Goal: Task Accomplishment & Management: Use online tool/utility

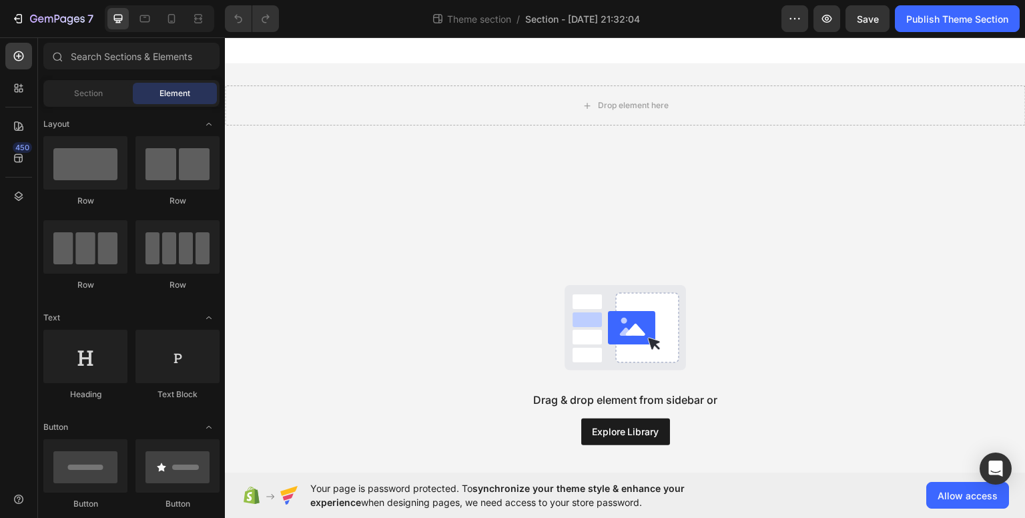
click at [772, 278] on div "Drag & drop element from sidebar or Explore Library" at bounding box center [625, 364] width 801 height 436
drag, startPoint x: 220, startPoint y: 132, endPoint x: 214, endPoint y: 101, distance: 31.8
click at [214, 101] on div "Sections(18) Elements(81) Section Element Hero Section Product Detail Brands Tr…" at bounding box center [131, 279] width 187 height 472
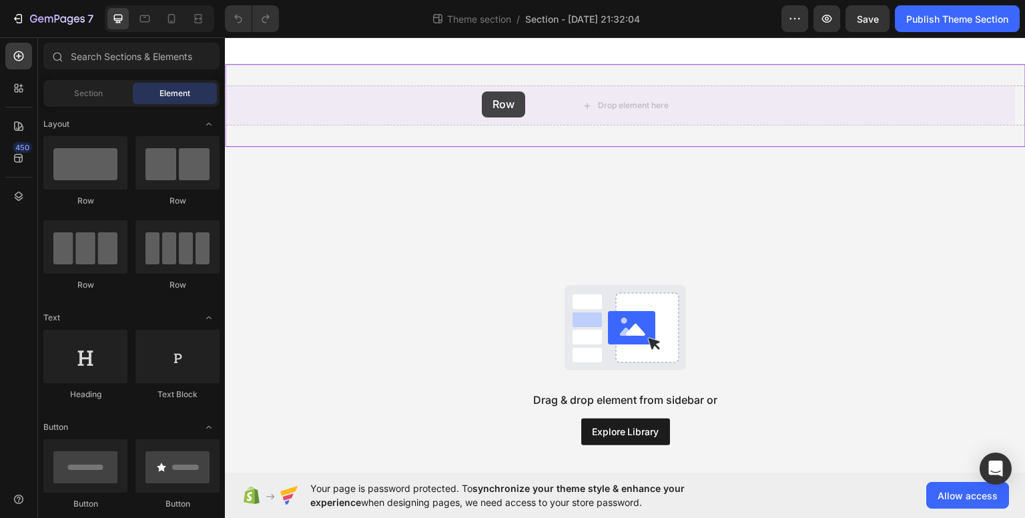
drag, startPoint x: 390, startPoint y: 206, endPoint x: 302, endPoint y: 105, distance: 133.4
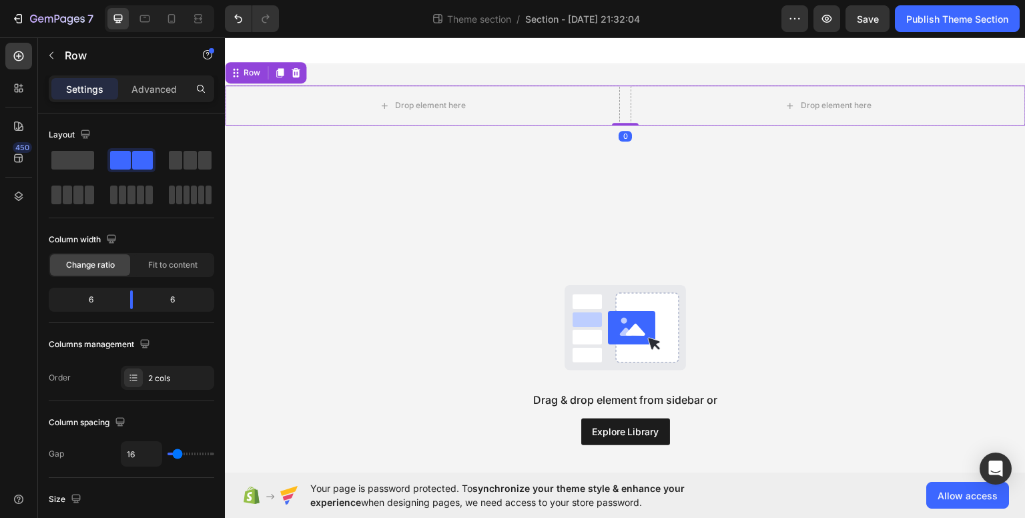
click at [386, 199] on div "Drag & drop element from sidebar or Explore Library" at bounding box center [625, 364] width 801 height 436
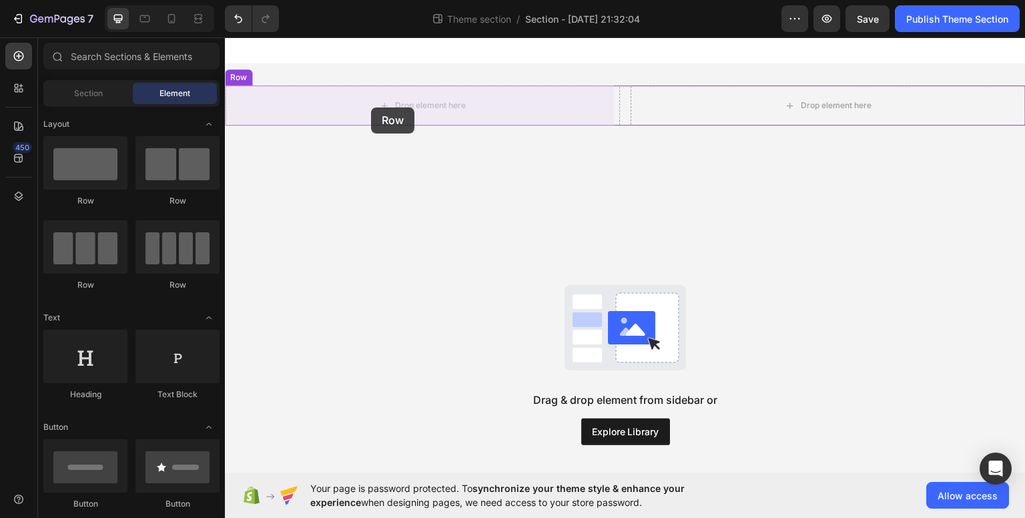
drag, startPoint x: 306, startPoint y: 216, endPoint x: 371, endPoint y: 107, distance: 127.5
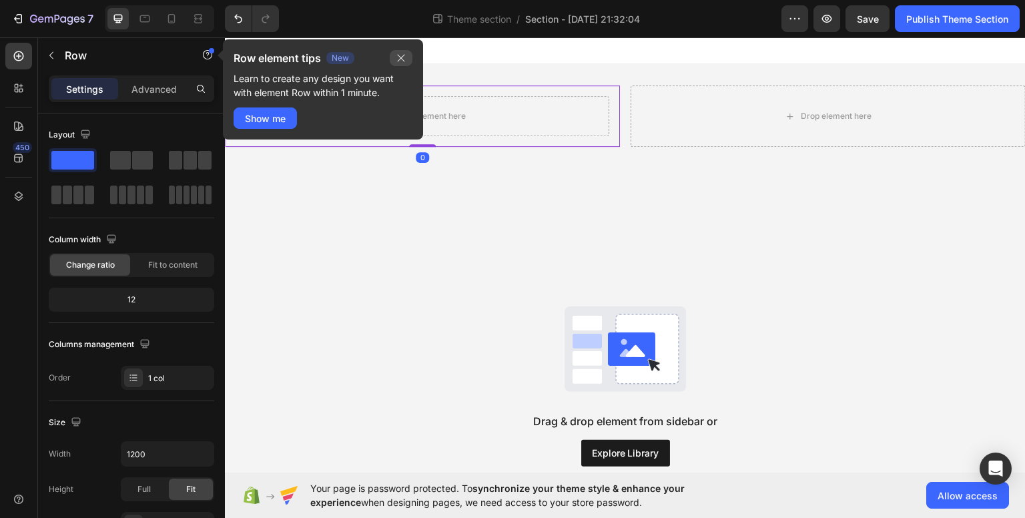
click at [404, 55] on icon "button" at bounding box center [401, 58] width 11 height 11
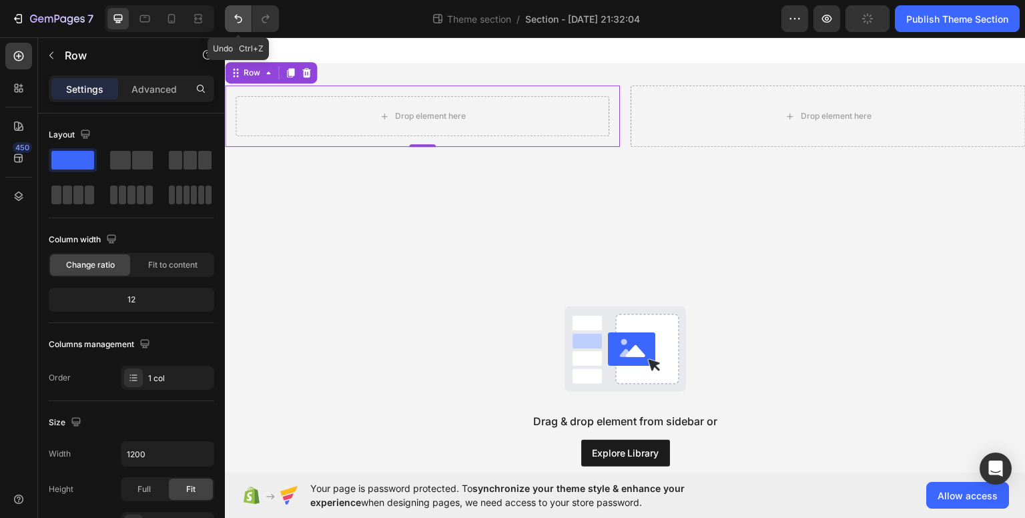
click at [232, 18] on icon "Undo/Redo" at bounding box center [238, 18] width 13 height 13
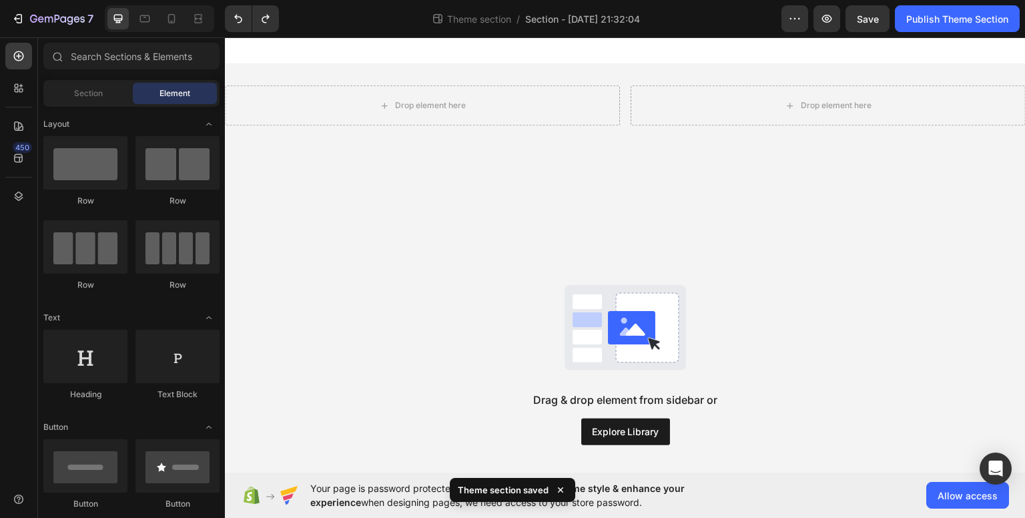
click at [312, 164] on div "Drag & drop element from sidebar or Explore Library" at bounding box center [625, 364] width 801 height 436
click at [101, 99] on span "Section" at bounding box center [88, 93] width 29 height 12
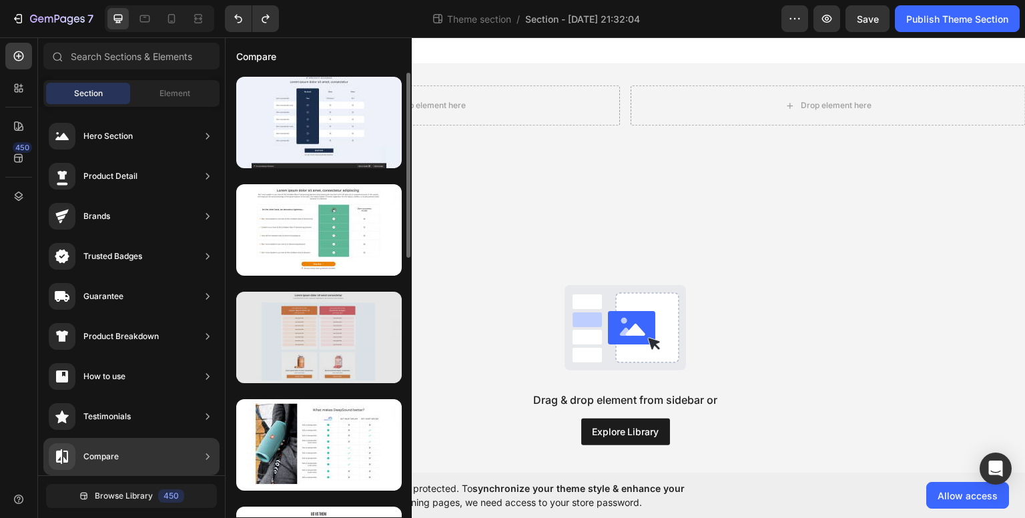
click at [278, 342] on div at bounding box center [319, 337] width 166 height 91
click at [283, 332] on div at bounding box center [319, 337] width 166 height 91
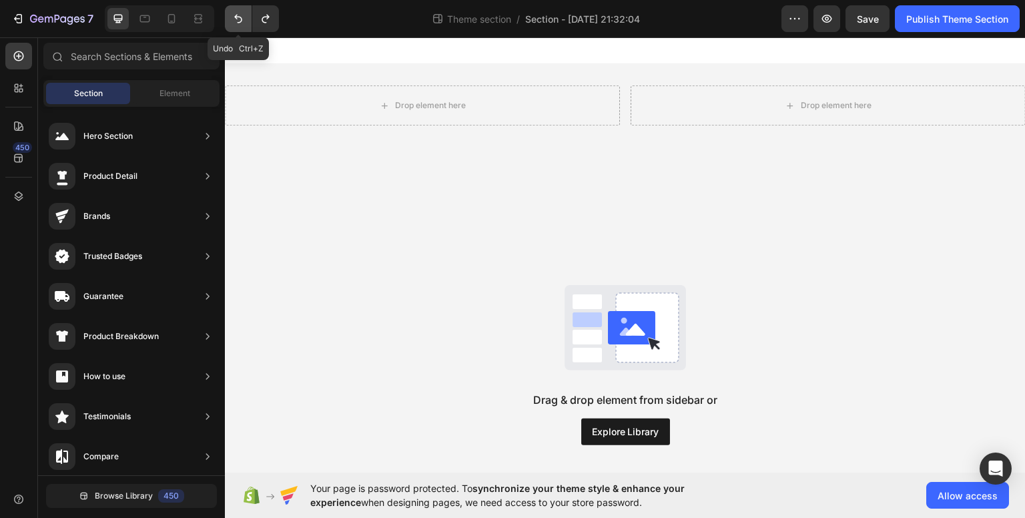
click at [243, 25] on icon "Undo/Redo" at bounding box center [238, 18] width 13 height 13
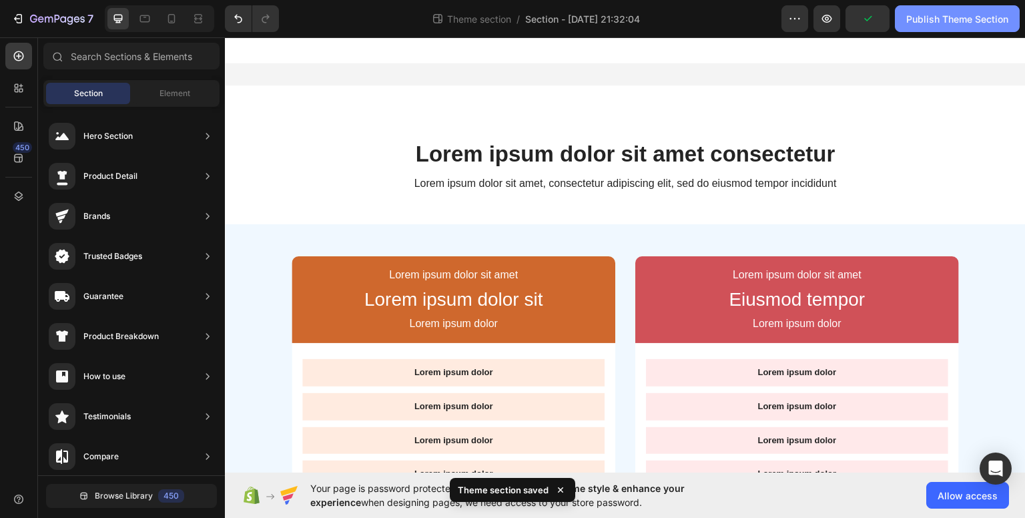
click at [922, 24] on div "Publish Theme Section" at bounding box center [957, 19] width 102 height 14
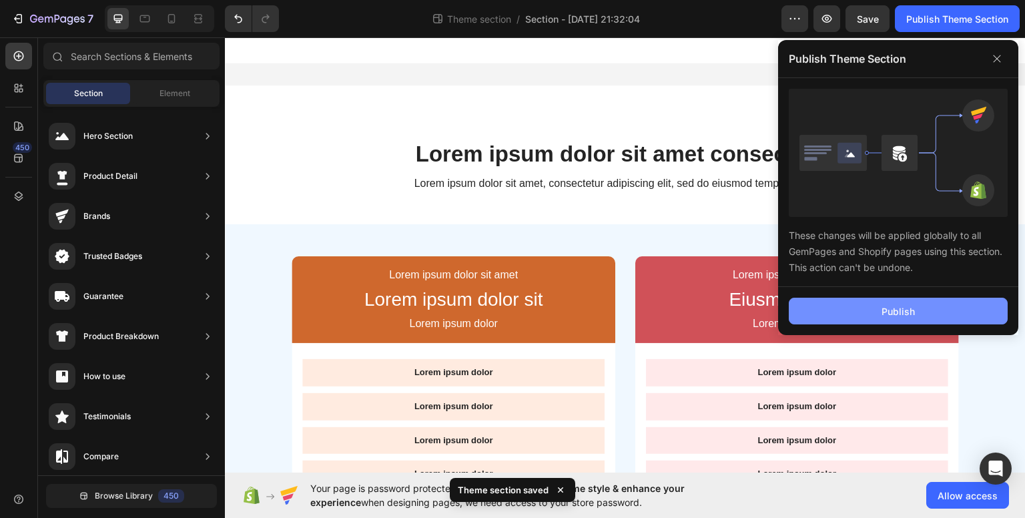
click at [889, 302] on button "Publish" at bounding box center [898, 311] width 219 height 27
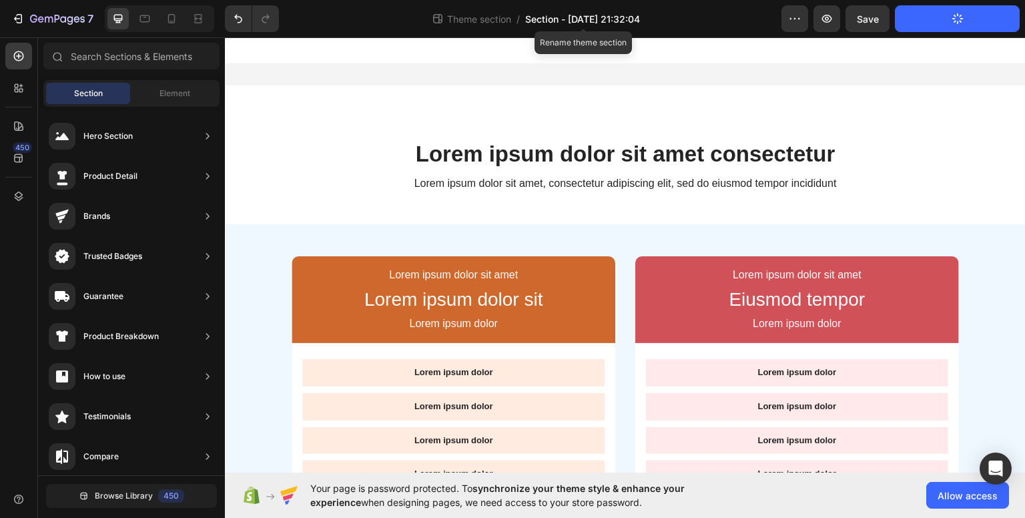
click at [630, 19] on span "Section - [DATE] 21:32:04" at bounding box center [582, 19] width 115 height 14
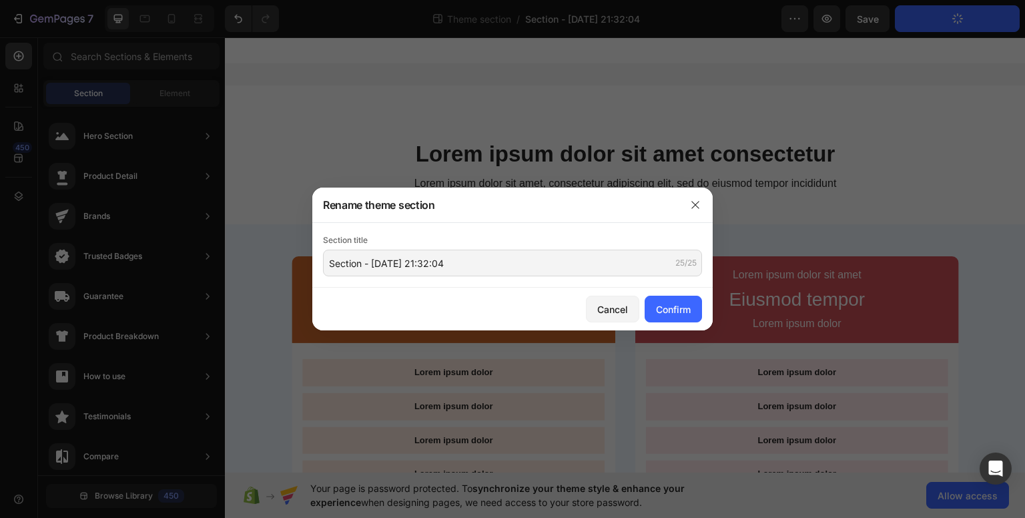
click at [719, 90] on div at bounding box center [512, 259] width 1025 height 518
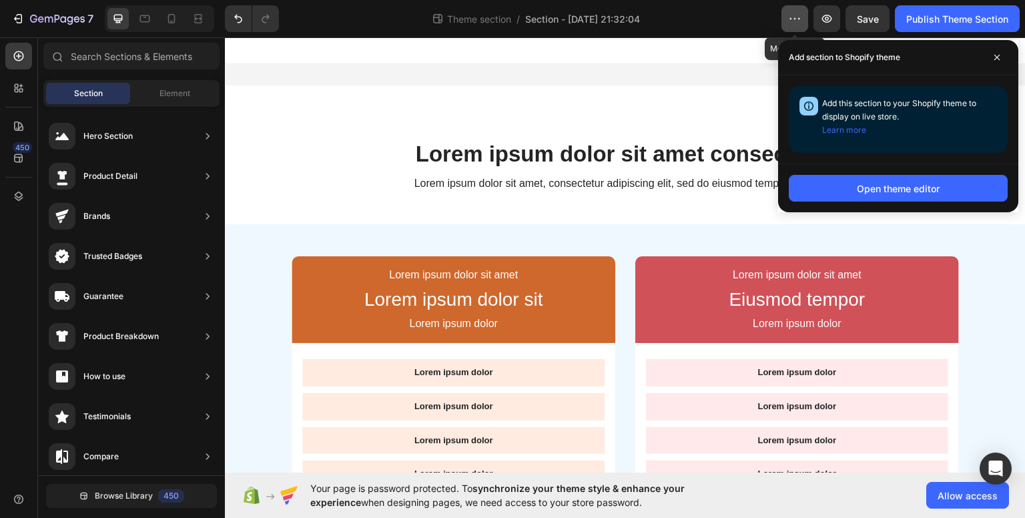
click at [796, 22] on icon "button" at bounding box center [794, 18] width 13 height 13
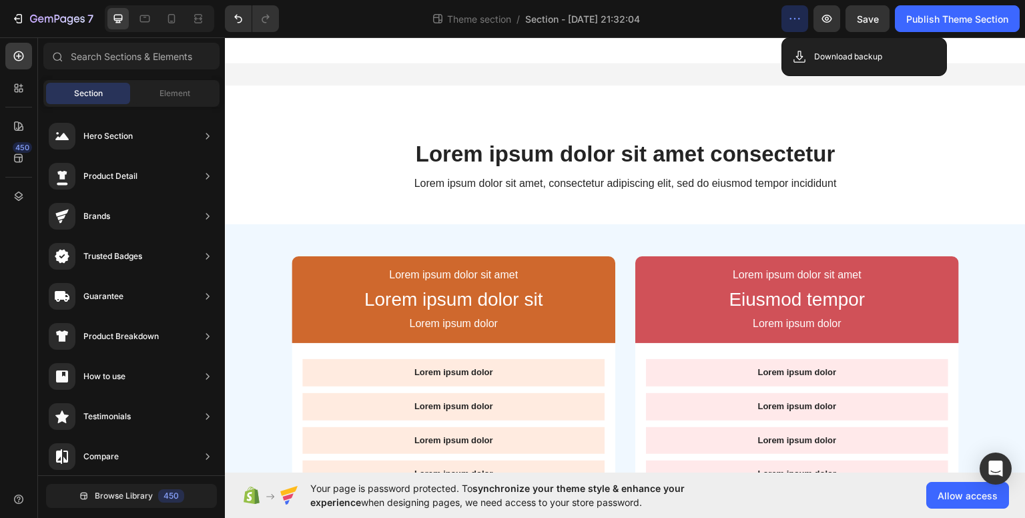
click at [796, 22] on icon "button" at bounding box center [794, 18] width 13 height 13
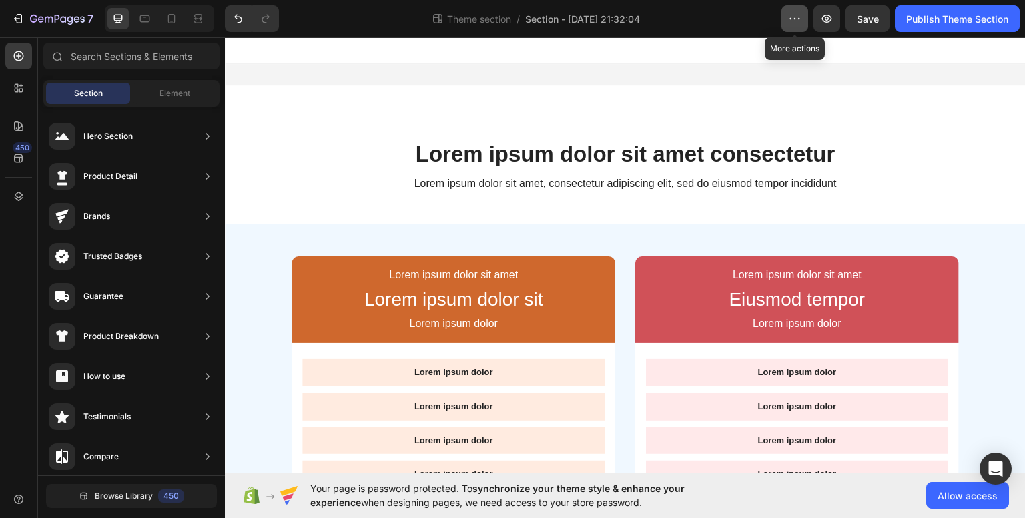
click at [796, 22] on icon "button" at bounding box center [794, 18] width 13 height 13
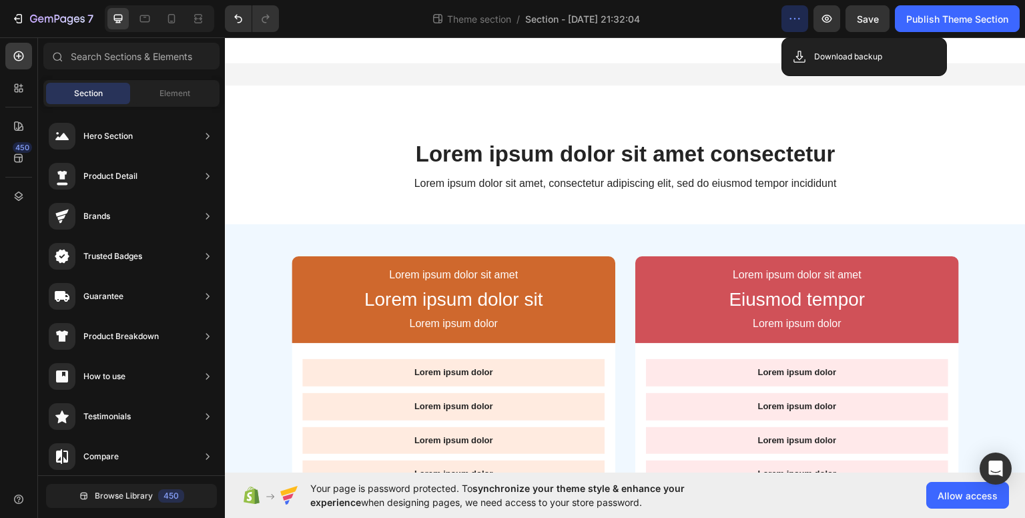
click at [796, 22] on icon "button" at bounding box center [794, 18] width 13 height 13
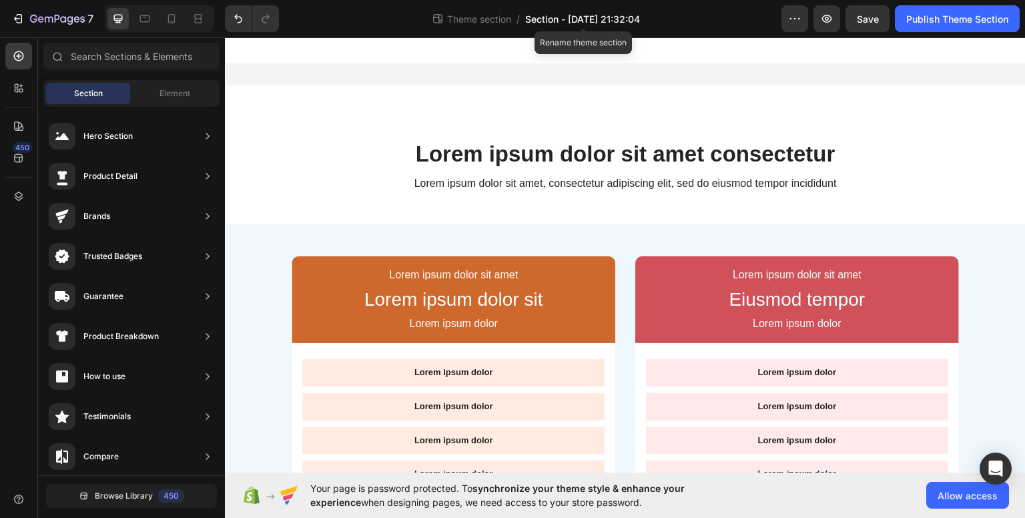
click at [566, 15] on div "Theme section / Section - [DATE] 21:32:04 Rename theme section" at bounding box center [536, 18] width 492 height 27
click at [567, 15] on span "Section - [DATE] 21:32:04" at bounding box center [582, 19] width 115 height 14
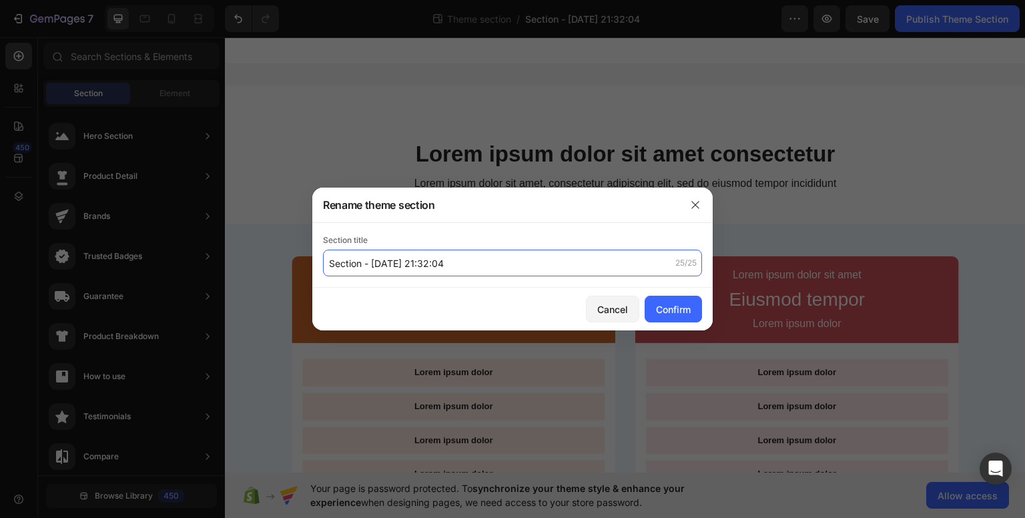
click at [469, 265] on input "Section - [DATE] 21:32:04" at bounding box center [512, 263] width 379 height 27
type input "section-comparatif"
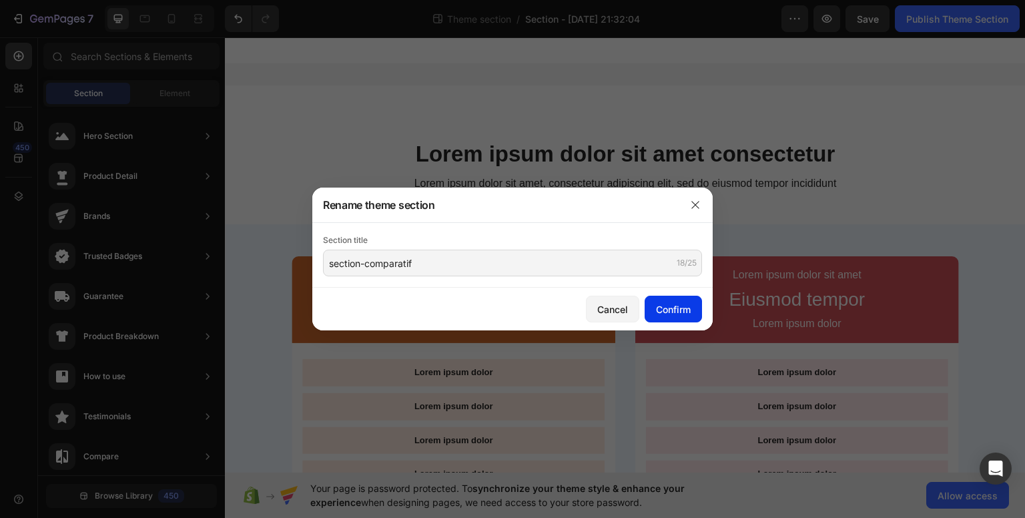
click at [695, 305] on button "Confirm" at bounding box center [673, 309] width 57 height 27
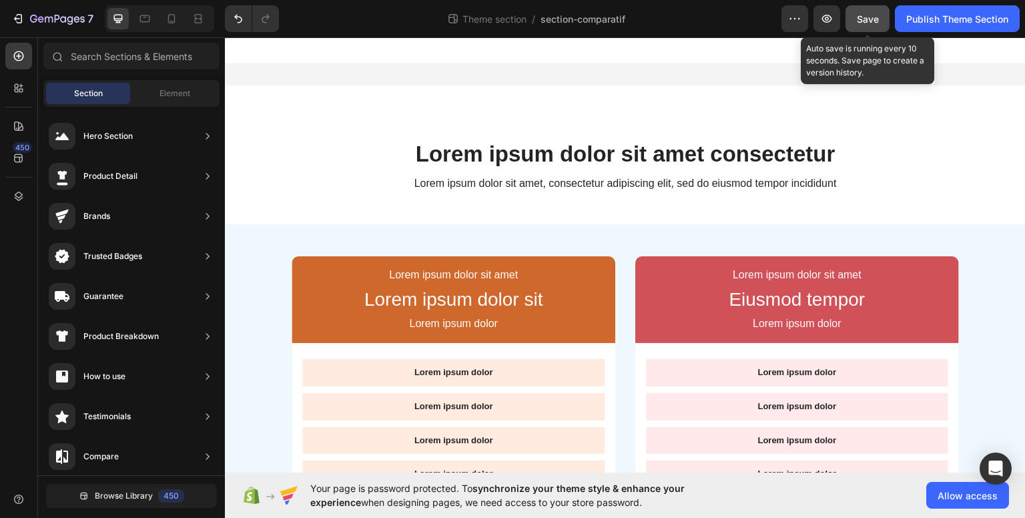
click at [867, 28] on button "Save" at bounding box center [868, 18] width 44 height 27
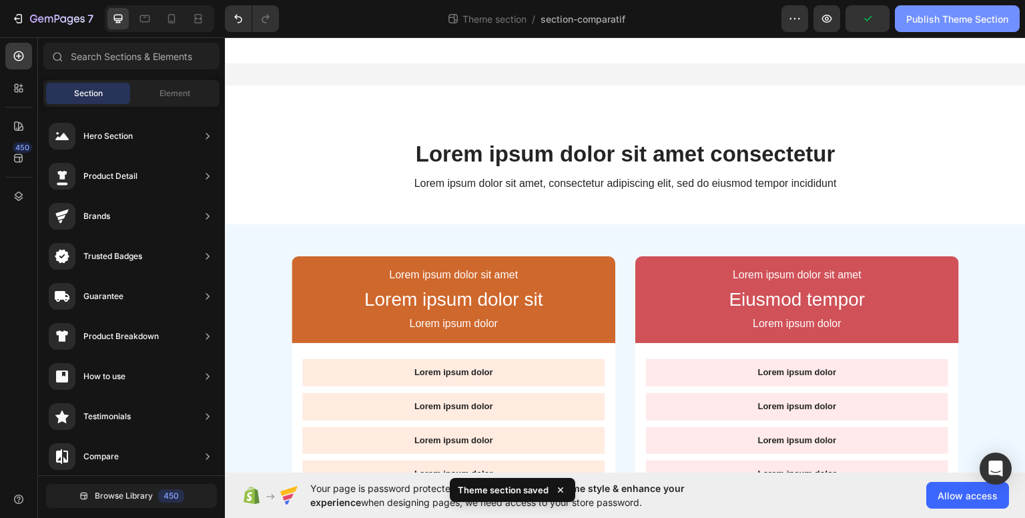
click at [927, 21] on div "Publish Theme Section" at bounding box center [957, 19] width 102 height 14
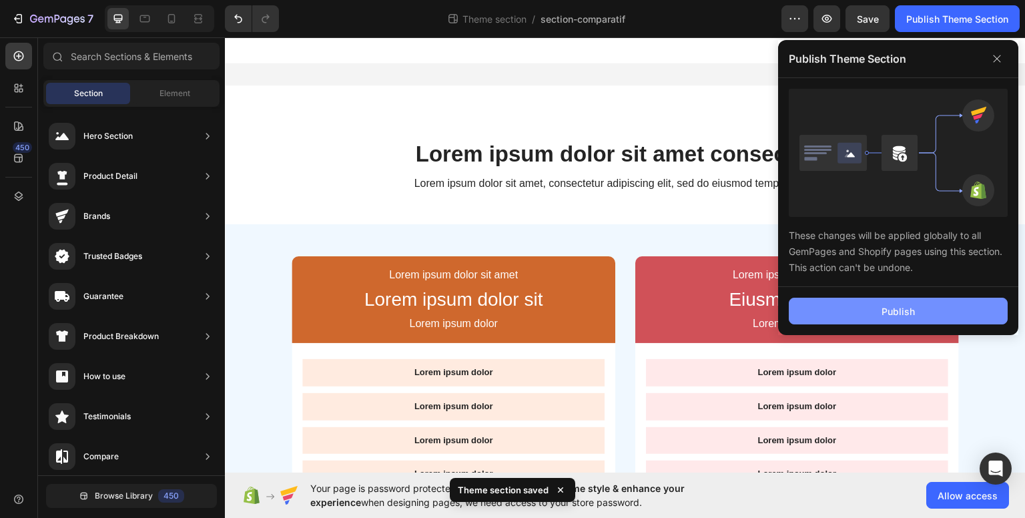
click at [914, 311] on div "Publish" at bounding box center [898, 311] width 33 height 14
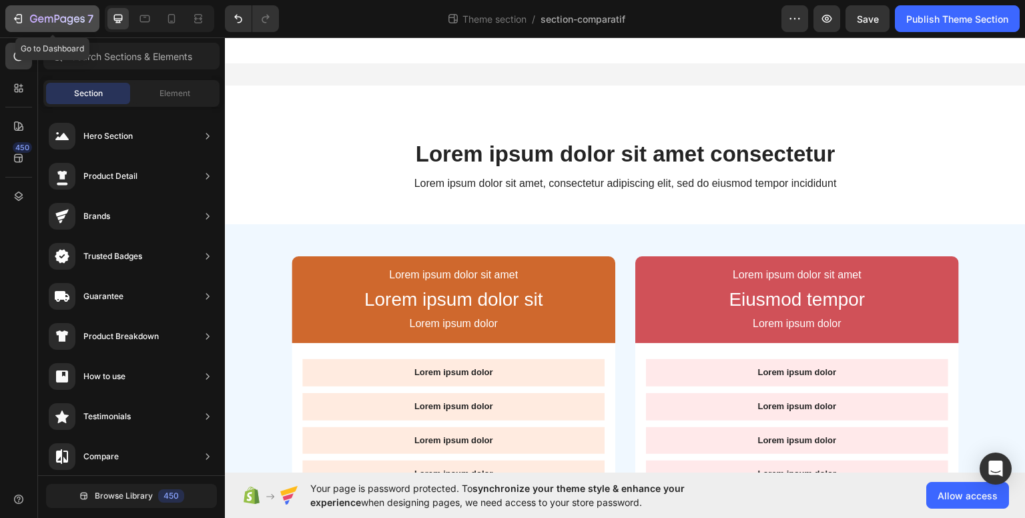
click at [64, 22] on icon "button" at bounding box center [63, 19] width 6 height 6
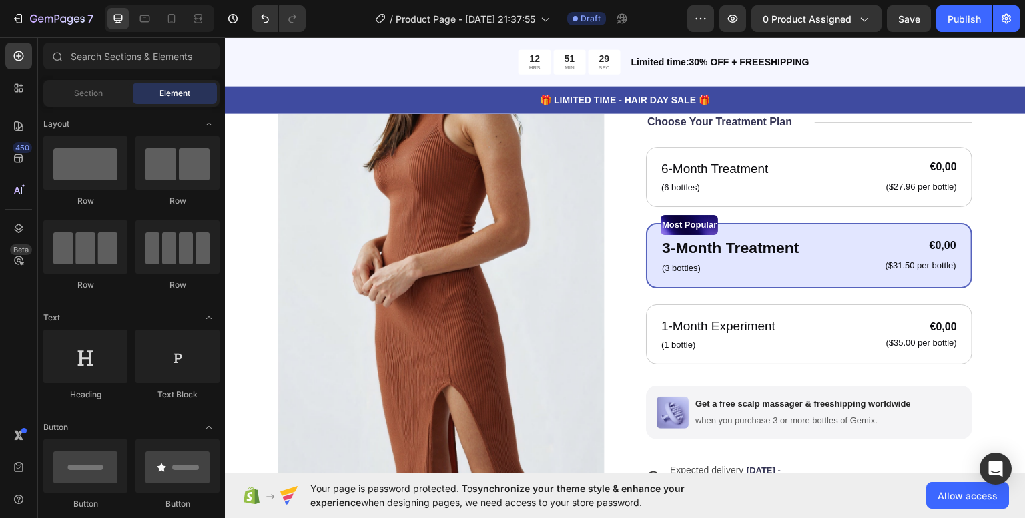
scroll to position [130, 0]
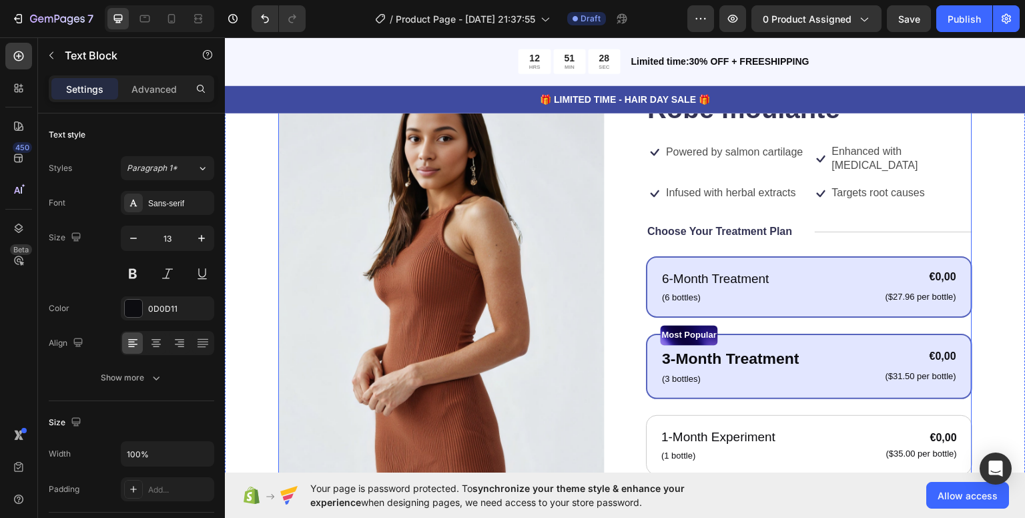
click at [902, 291] on p "($27.96 per bottle)" at bounding box center [921, 296] width 71 height 11
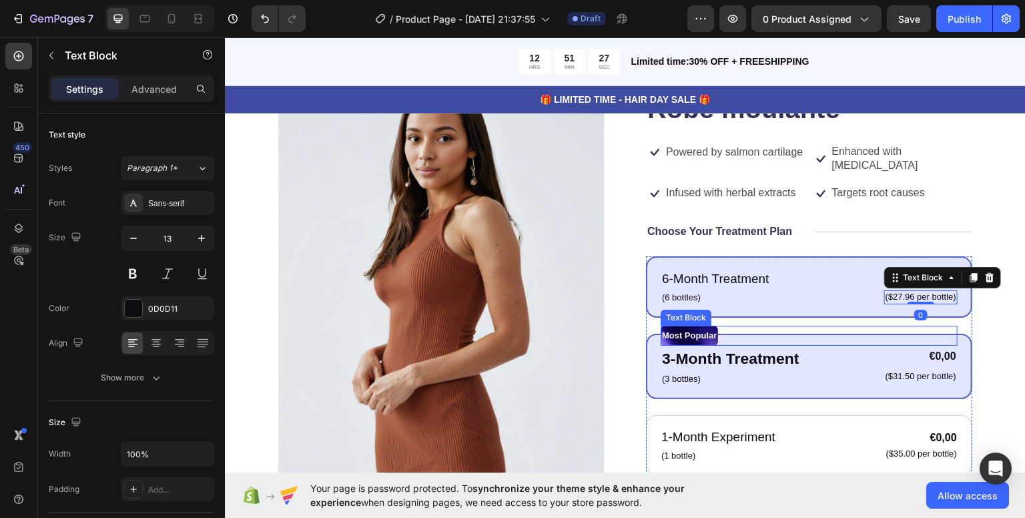
click at [874, 341] on div "Most Popular" at bounding box center [809, 335] width 297 height 20
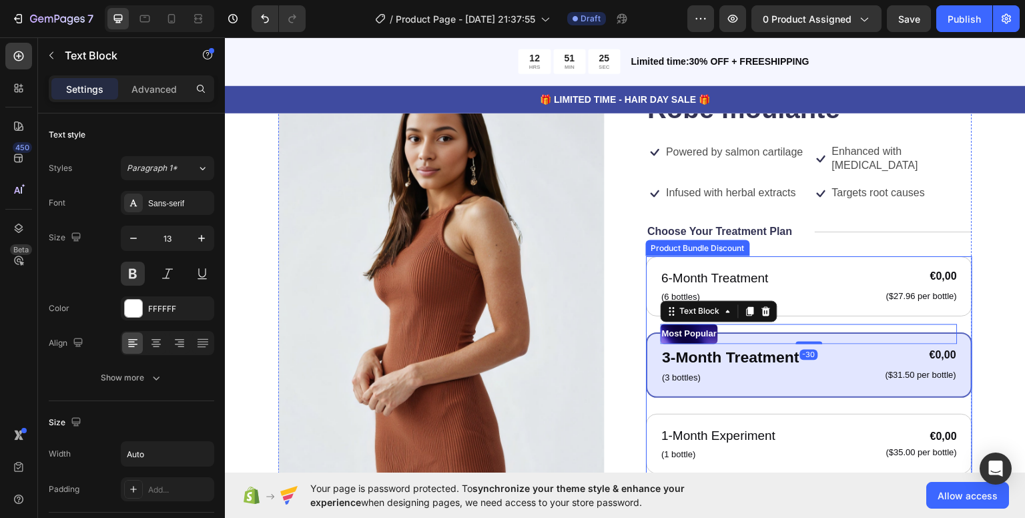
click at [819, 429] on div "1-Month Experiment Text Block (1 bottle) Text Block €0,00 Product Price Product…" at bounding box center [809, 442] width 298 height 37
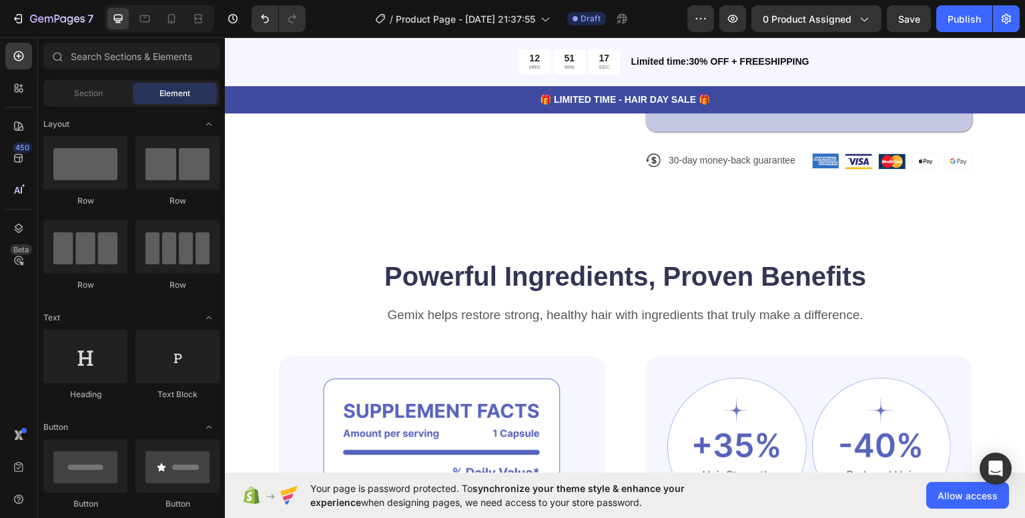
scroll to position [136, 0]
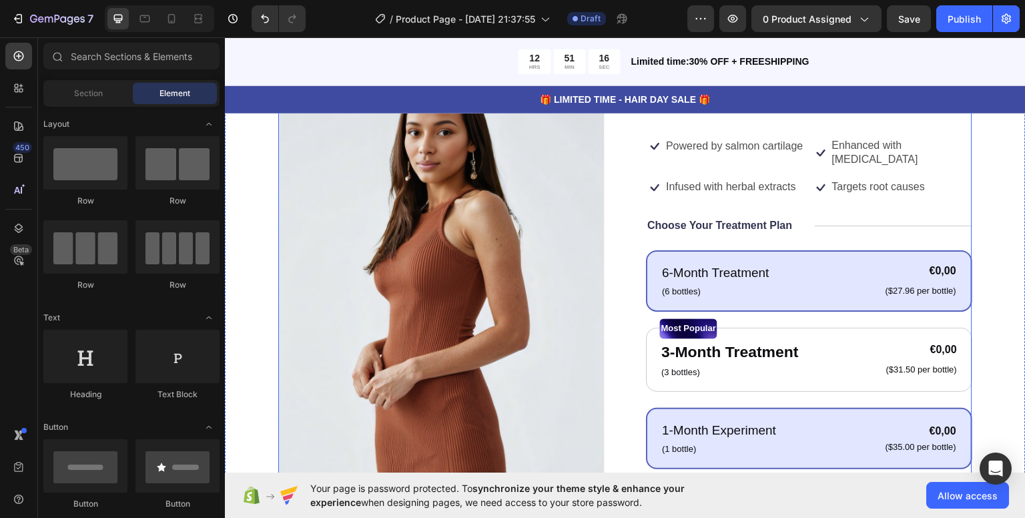
click at [768, 278] on div "6-Month Treatment Text Block (6 bottles) Text Block €0,00 Product Price Product…" at bounding box center [809, 280] width 297 height 37
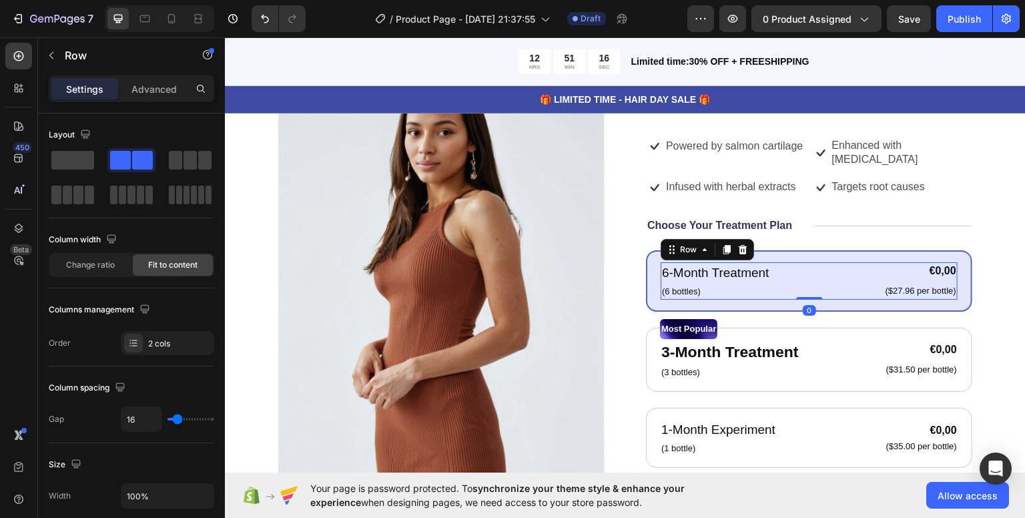
click at [768, 278] on div "6-Month Treatment Text Block (6 bottles) Text Block €0,00 Product Price Product…" at bounding box center [809, 280] width 297 height 37
click at [750, 304] on div "6-Month Treatment Text Block (6 bottles) Text Block €0,00 Product Price Product…" at bounding box center [809, 280] width 326 height 61
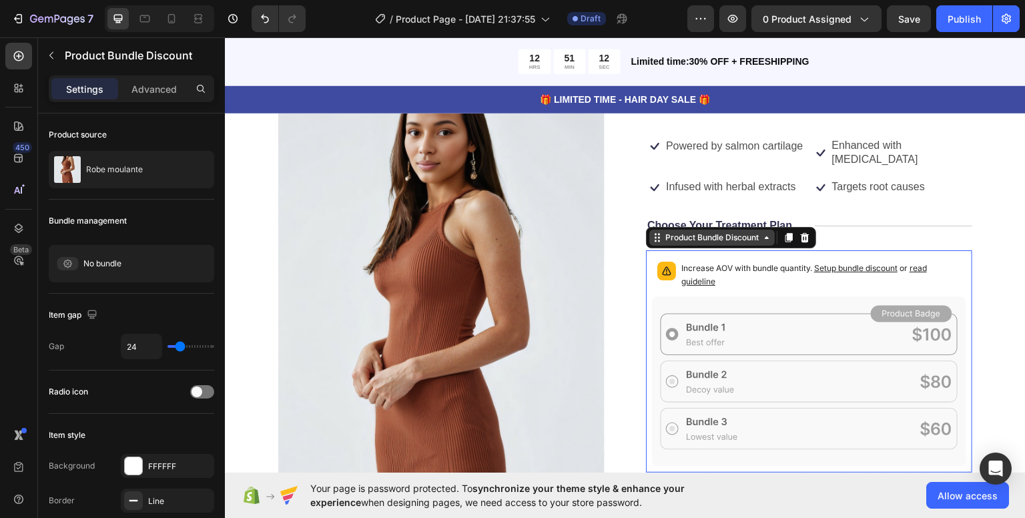
click at [701, 243] on div "Product Bundle Discount" at bounding box center [711, 237] width 125 height 16
click at [738, 238] on div "Product Bundle Discount" at bounding box center [712, 237] width 99 height 12
click at [744, 242] on div "Product Bundle Discount" at bounding box center [712, 237] width 99 height 12
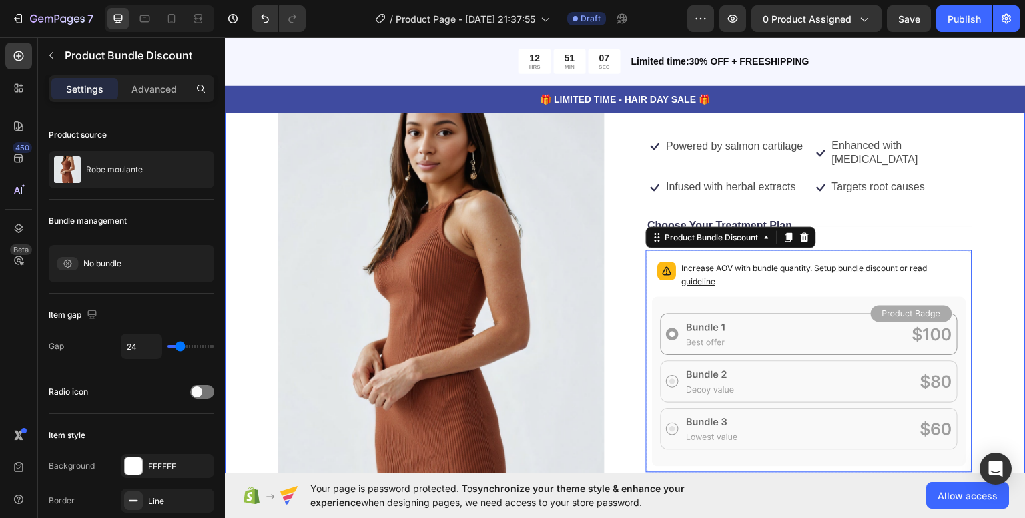
click at [1013, 186] on div "Product Images Icon Icon Icon Icon Icon Icon List 122,000+ Happy Customers Text…" at bounding box center [625, 402] width 801 height 796
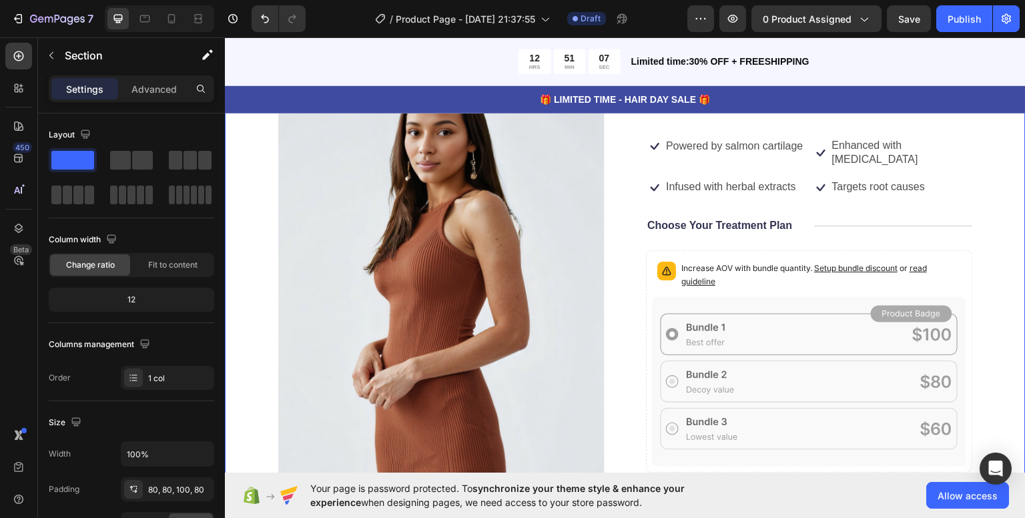
click at [970, 177] on div "Product Images Icon Icon Icon Icon Icon Icon List 122,000+ Happy Customers Text…" at bounding box center [625, 402] width 801 height 796
click at [267, 18] on icon "Undo/Redo" at bounding box center [265, 19] width 8 height 9
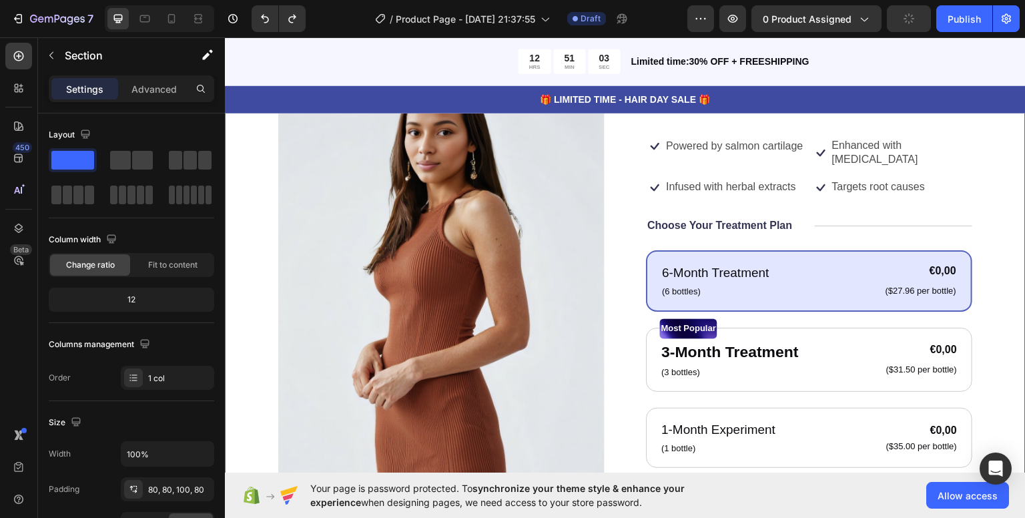
click at [849, 33] on div "7 Version history / Product Page - Sep 28, 21:37:55 Draft Preview 0 product ass…" at bounding box center [512, 19] width 1025 height 38
click at [853, 15] on div "0 product assigned" at bounding box center [816, 19] width 107 height 14
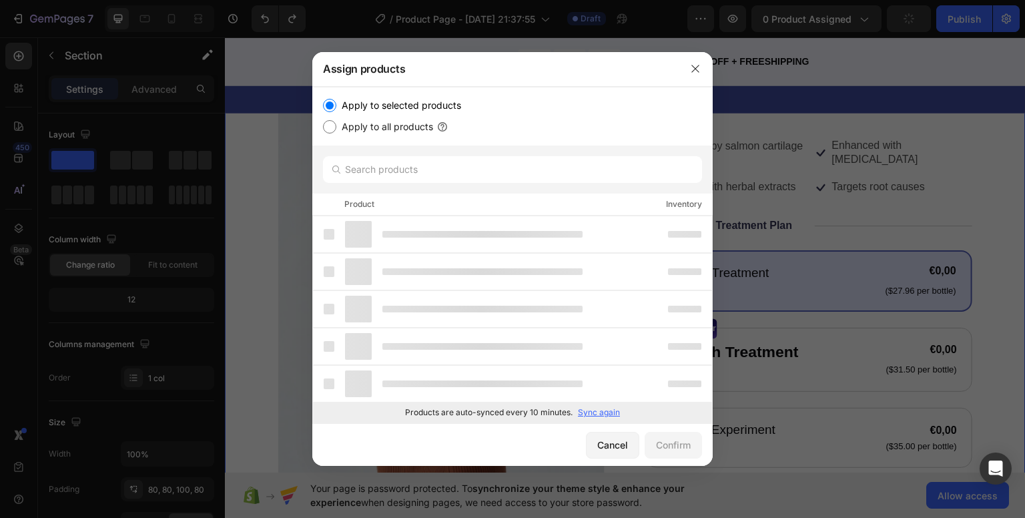
click at [346, 104] on label "Apply to selected products" at bounding box center [398, 105] width 125 height 16
click at [336, 104] on input "Apply to selected products" at bounding box center [329, 105] width 13 height 13
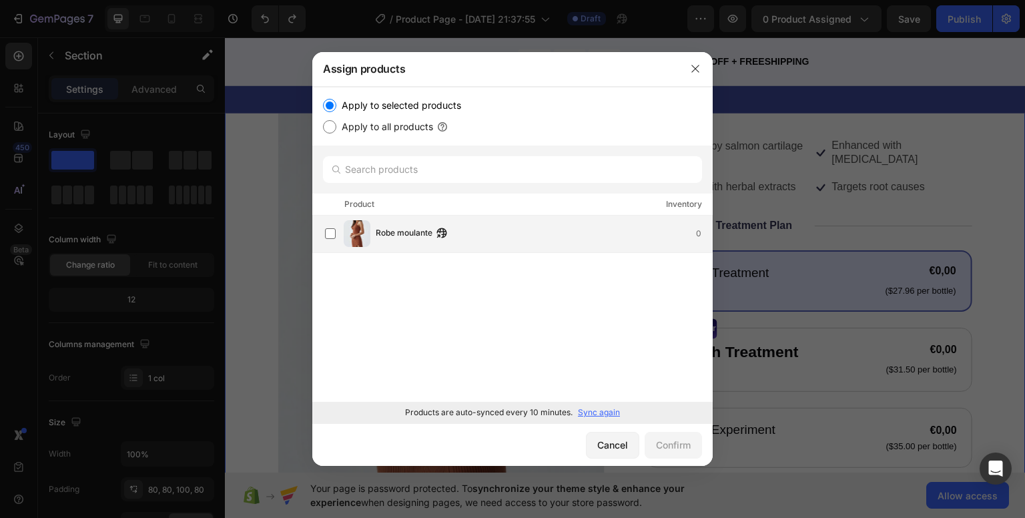
click at [485, 240] on div "Robe moulante 0" at bounding box center [544, 233] width 336 height 15
click at [680, 445] on div "Confirm" at bounding box center [673, 445] width 35 height 14
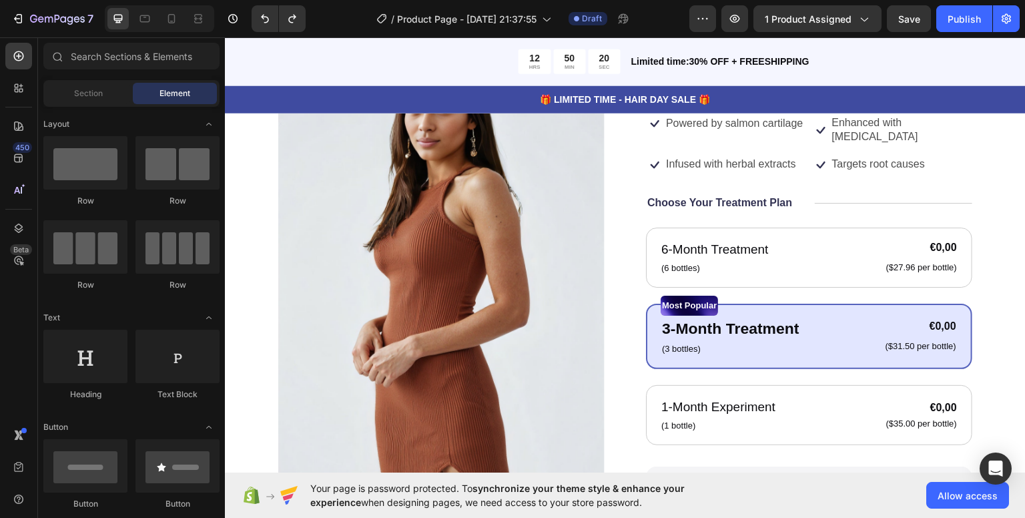
scroll to position [0, 0]
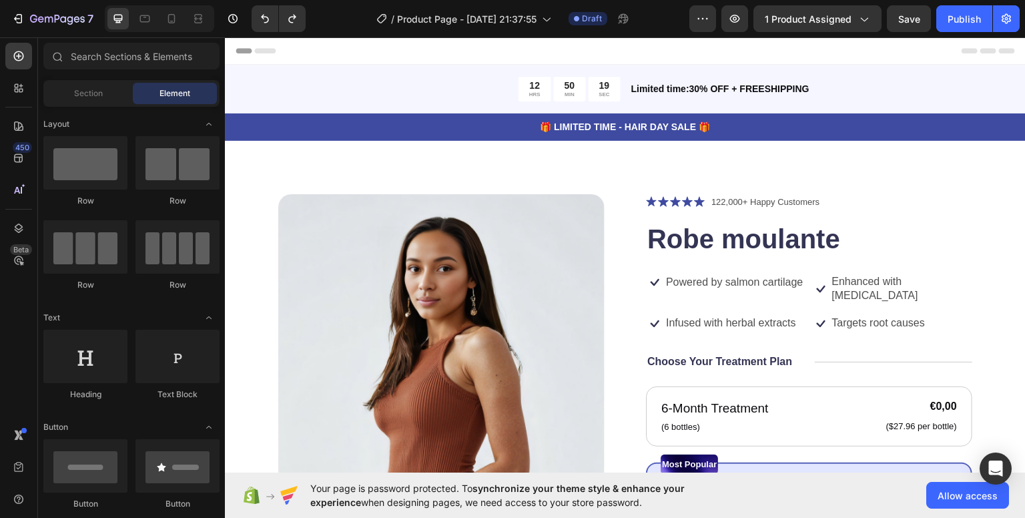
click at [886, 17] on div "Preview 1 product assigned Save Publish" at bounding box center [854, 18] width 330 height 27
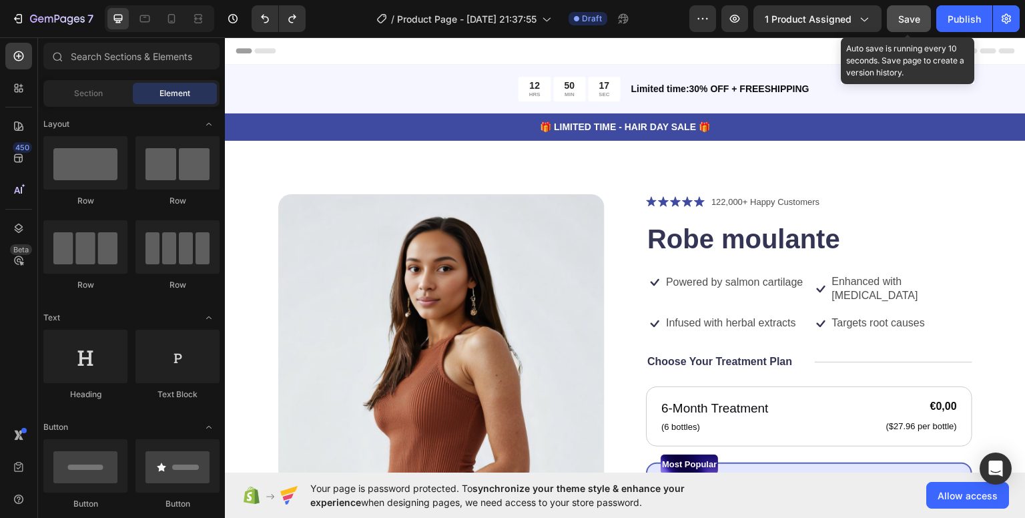
click at [892, 19] on button "Save" at bounding box center [909, 18] width 44 height 27
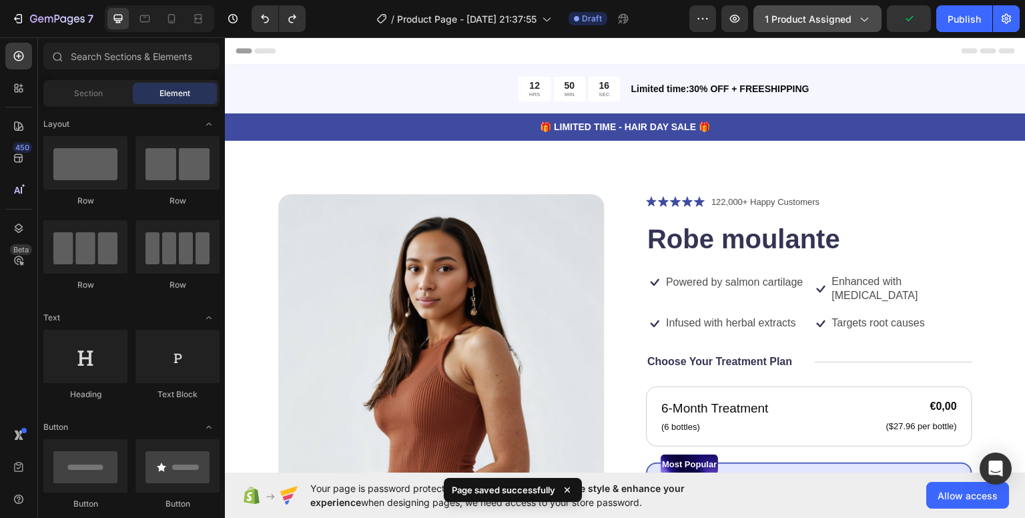
click at [876, 27] on button "1 product assigned" at bounding box center [817, 18] width 128 height 27
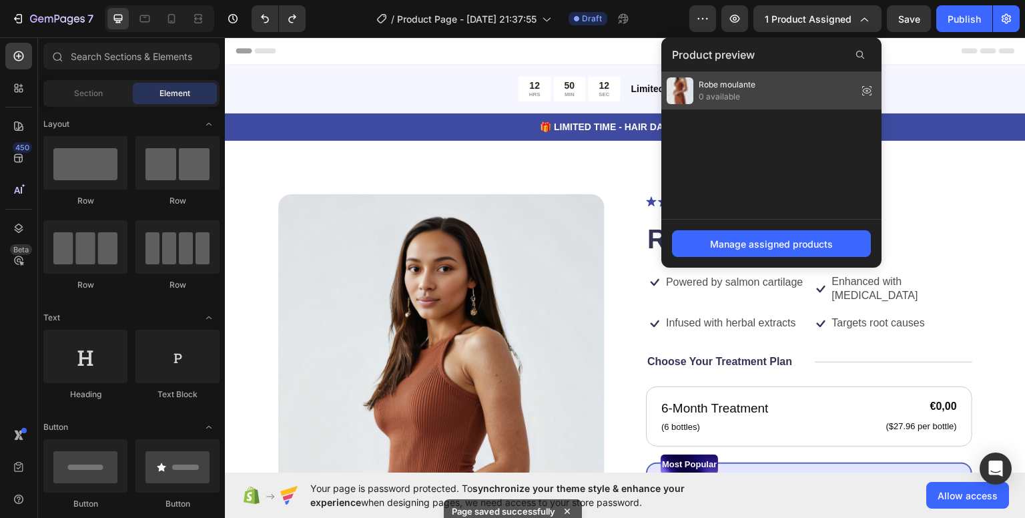
click at [784, 83] on div "Robe moulante 0 available" at bounding box center [771, 90] width 220 height 37
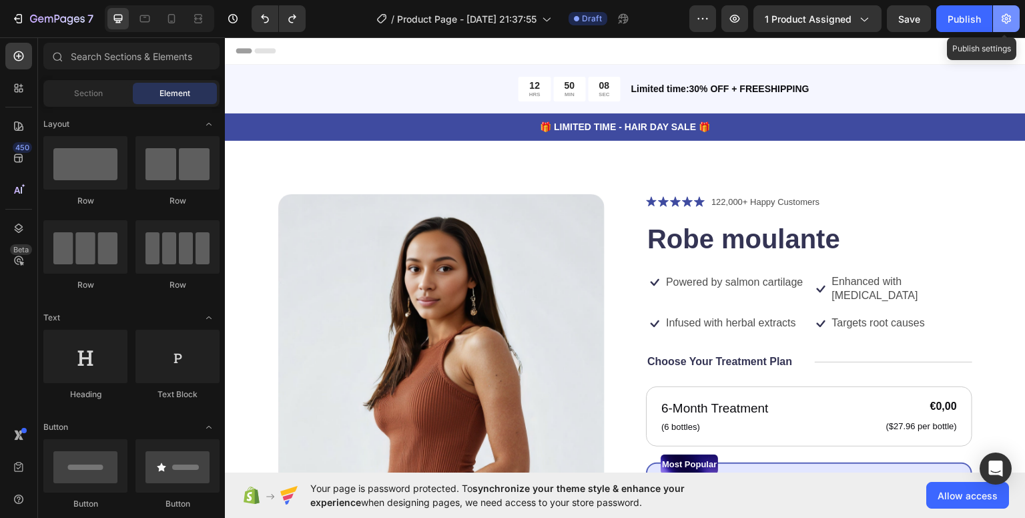
click at [1014, 21] on button "button" at bounding box center [1006, 18] width 27 height 27
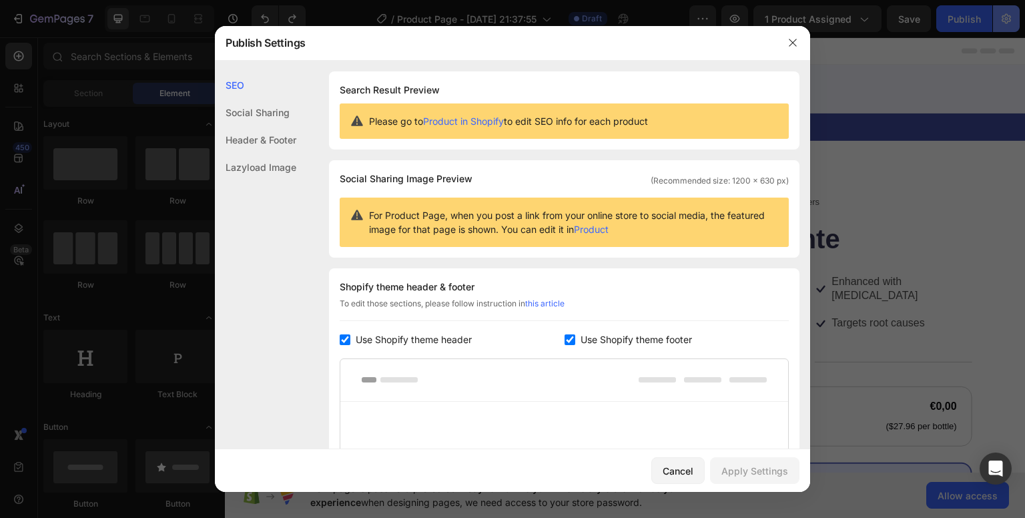
click at [1014, 21] on div at bounding box center [512, 259] width 1025 height 518
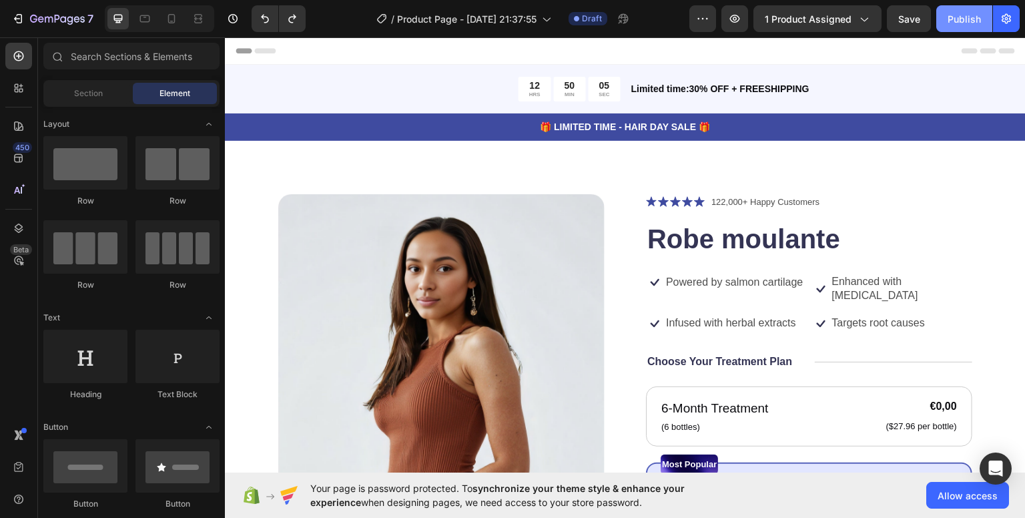
click at [963, 23] on div "Publish" at bounding box center [964, 19] width 33 height 14
click at [956, 489] on span "Allow access" at bounding box center [968, 496] width 60 height 14
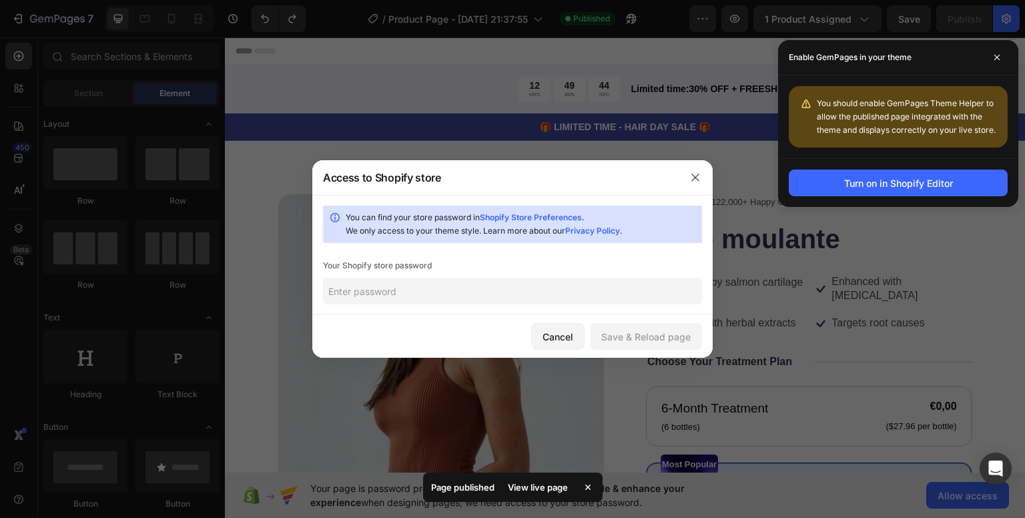
click at [622, 297] on input "text" at bounding box center [512, 291] width 379 height 27
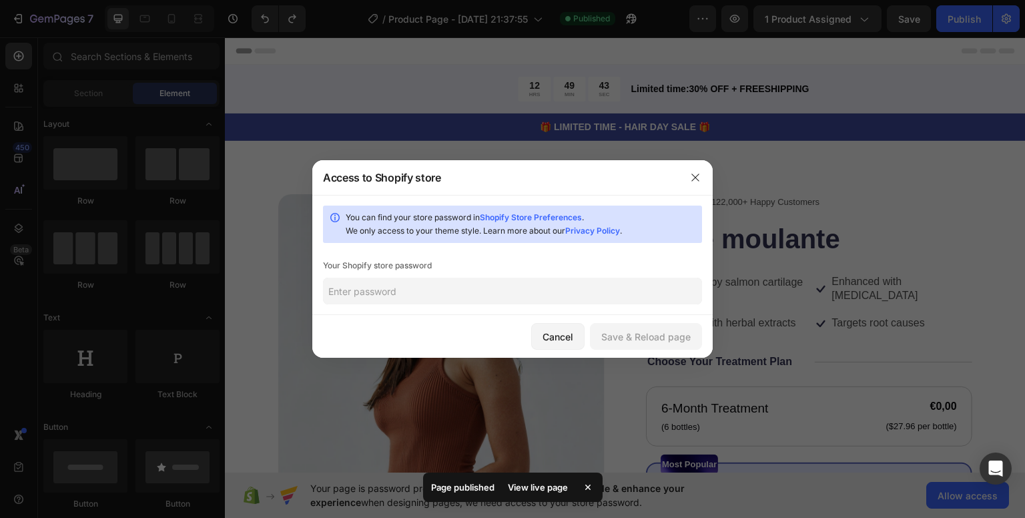
paste input "eblewg"
type input "eblewg"
click at [693, 342] on button "Save & Reload page" at bounding box center [646, 336] width 112 height 27
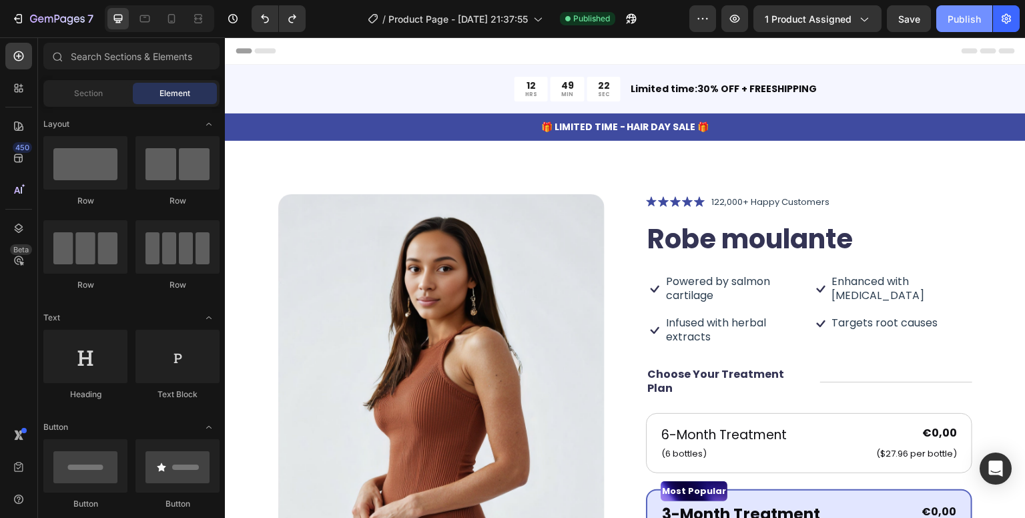
click at [974, 16] on div "Publish" at bounding box center [964, 19] width 33 height 14
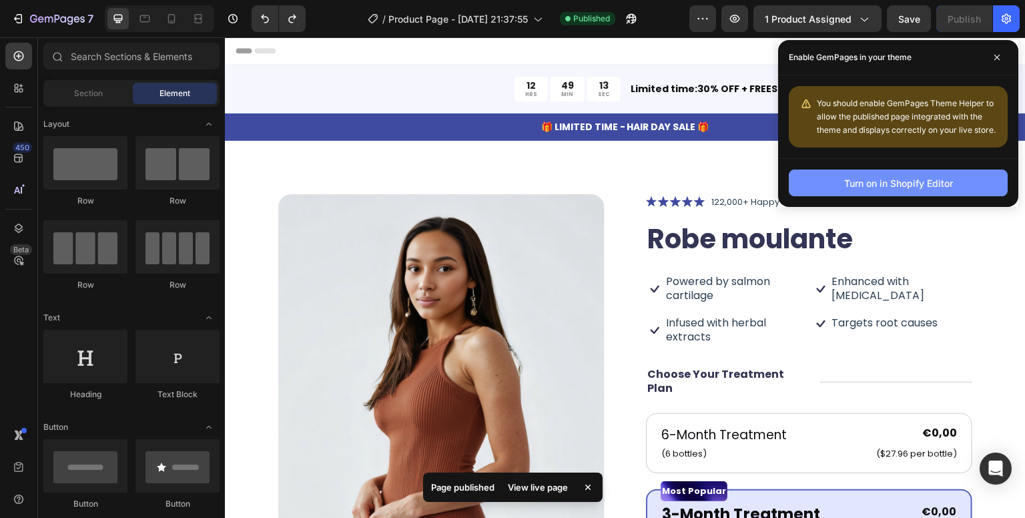
click at [886, 184] on div "Turn on in Shopify Editor" at bounding box center [898, 183] width 109 height 14
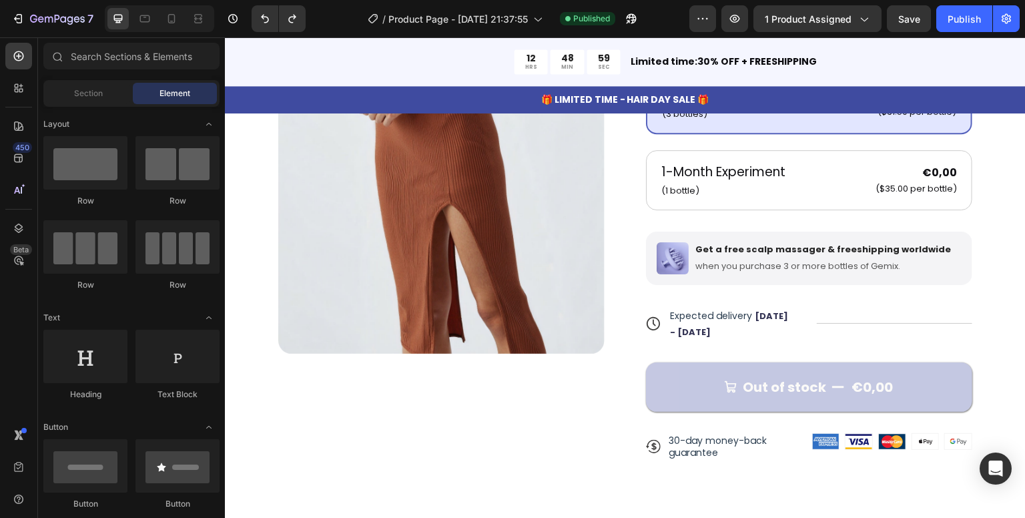
scroll to position [174, 0]
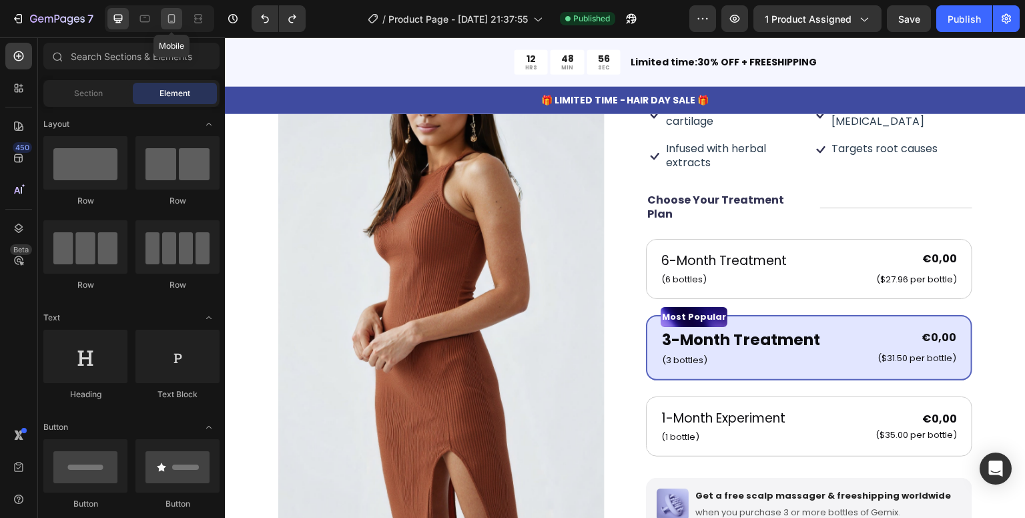
click at [166, 23] on icon at bounding box center [171, 18] width 13 height 13
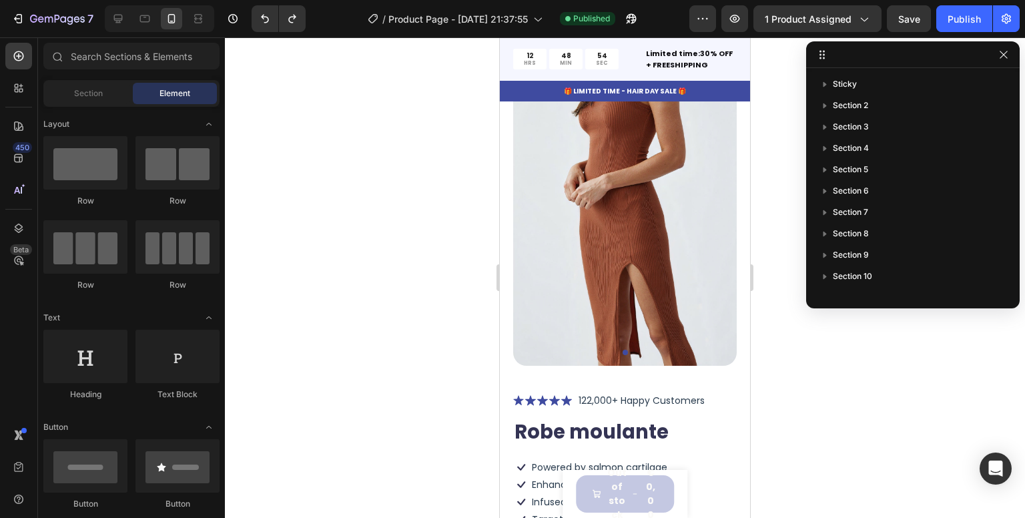
click at [924, 381] on div at bounding box center [625, 277] width 800 height 481
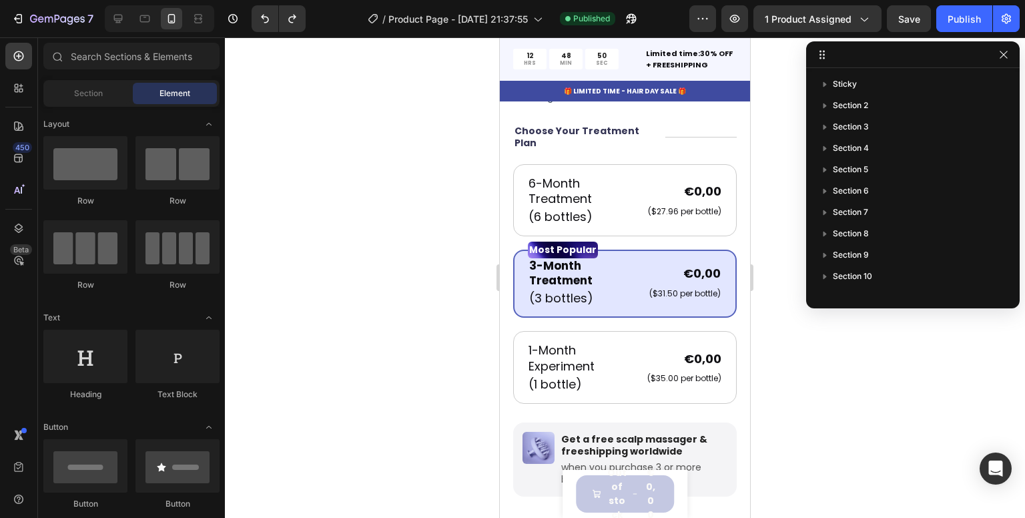
scroll to position [591, 0]
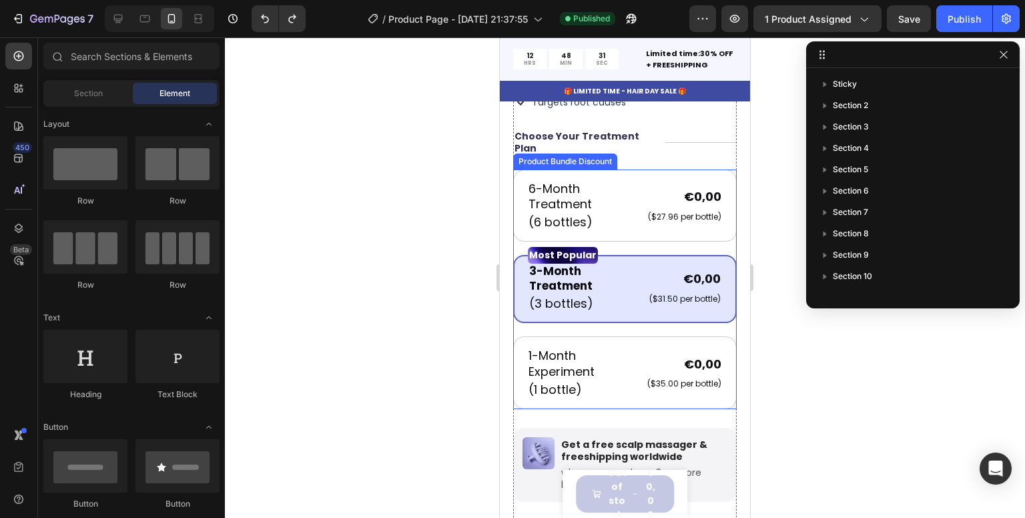
click at [699, 313] on div "6-Month Treatment Text Block (6 bottles) Text Block €0,00 Product Price Product…" at bounding box center [625, 290] width 224 height 240
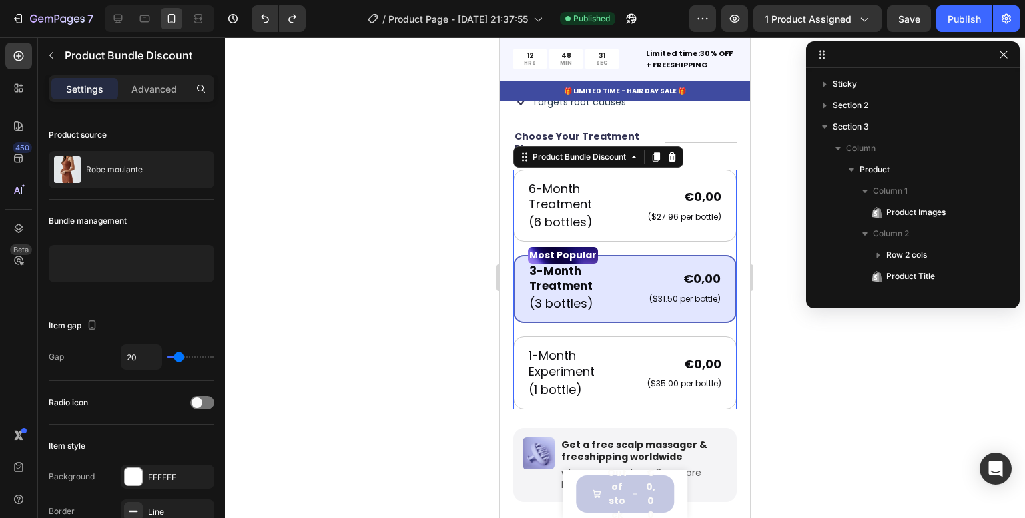
scroll to position [188, 0]
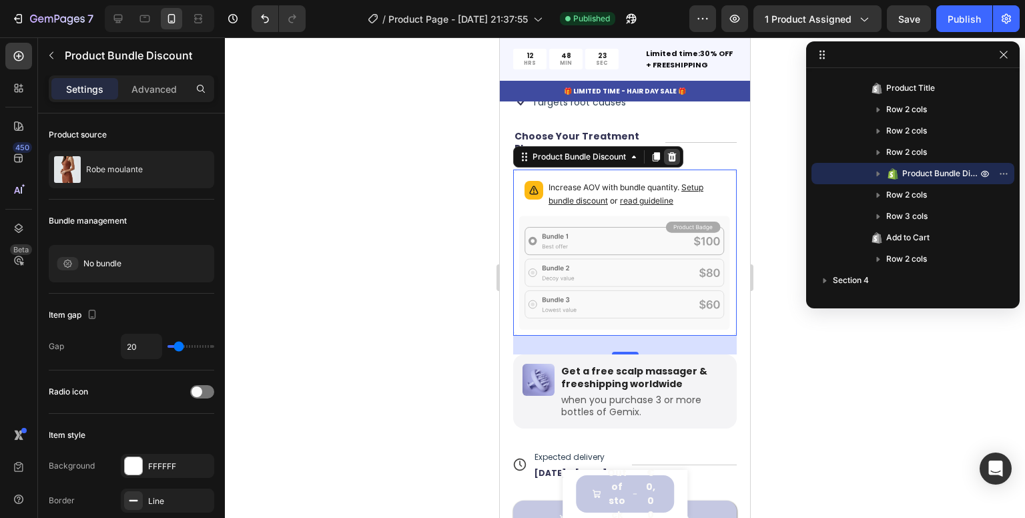
click at [673, 152] on icon at bounding box center [672, 156] width 9 height 9
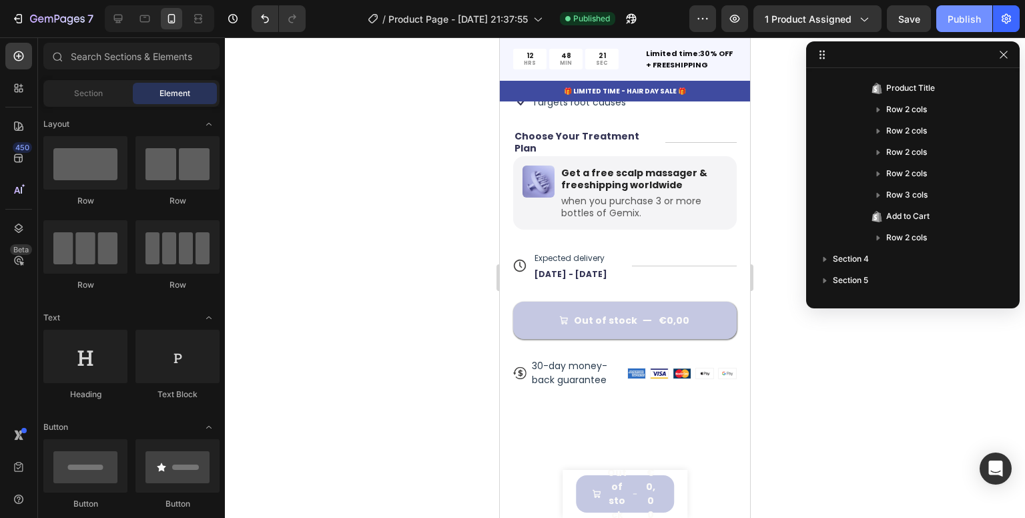
click at [977, 17] on div "Publish" at bounding box center [964, 19] width 33 height 14
click at [822, 393] on div at bounding box center [625, 277] width 800 height 481
click at [1004, 17] on icon "button" at bounding box center [1006, 18] width 13 height 13
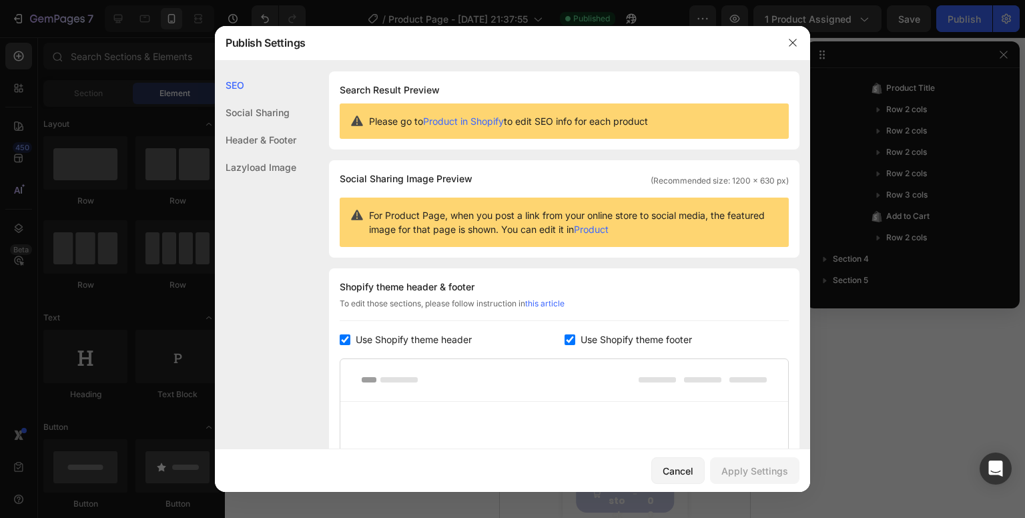
click at [368, 338] on span "Use Shopify theme header" at bounding box center [414, 340] width 116 height 16
checkbox input "false"
click at [566, 340] on input "checkbox" at bounding box center [570, 339] width 11 height 11
checkbox input "false"
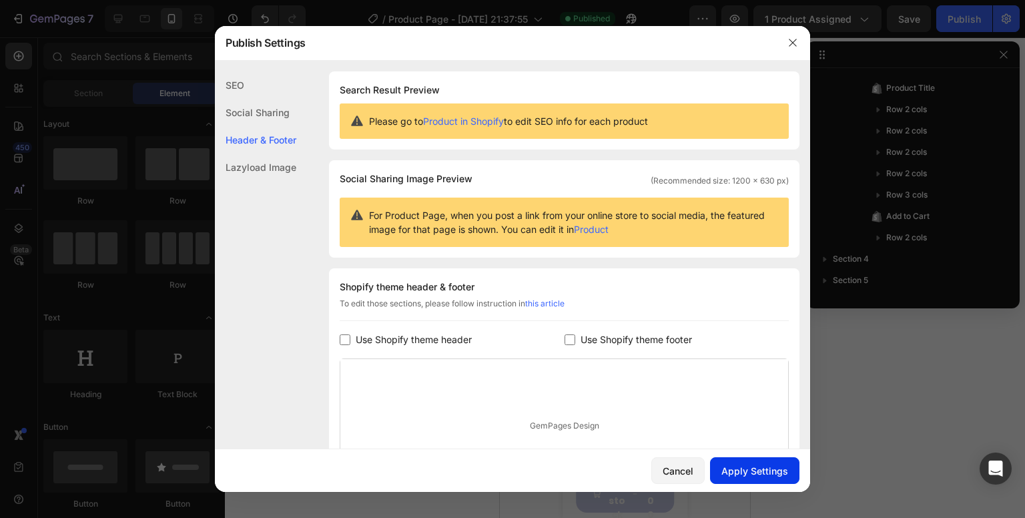
click at [743, 470] on div "Apply Settings" at bounding box center [754, 471] width 67 height 14
click at [812, 345] on div at bounding box center [512, 259] width 1025 height 518
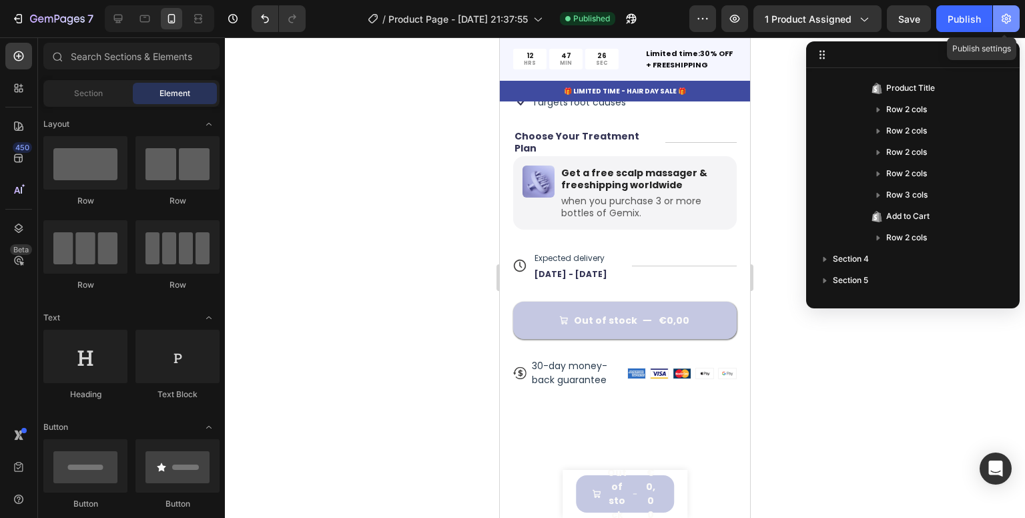
click at [1000, 17] on icon "button" at bounding box center [1006, 18] width 13 height 13
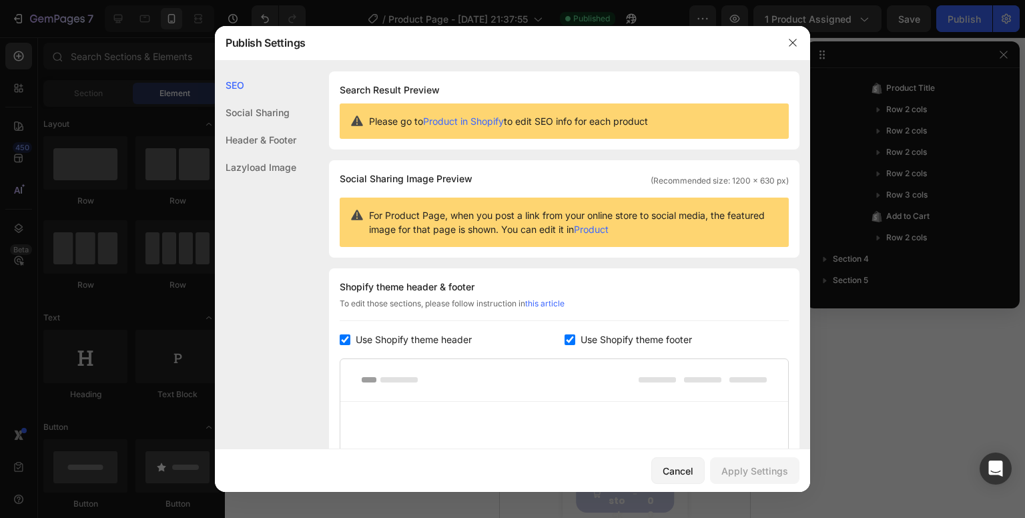
click at [620, 338] on span "Use Shopify theme footer" at bounding box center [636, 340] width 111 height 16
checkbox input "false"
drag, startPoint x: 354, startPoint y: 332, endPoint x: 360, endPoint y: 338, distance: 8.0
click at [354, 333] on label "Use Shopify theme header" at bounding box center [410, 340] width 121 height 16
checkbox input "false"
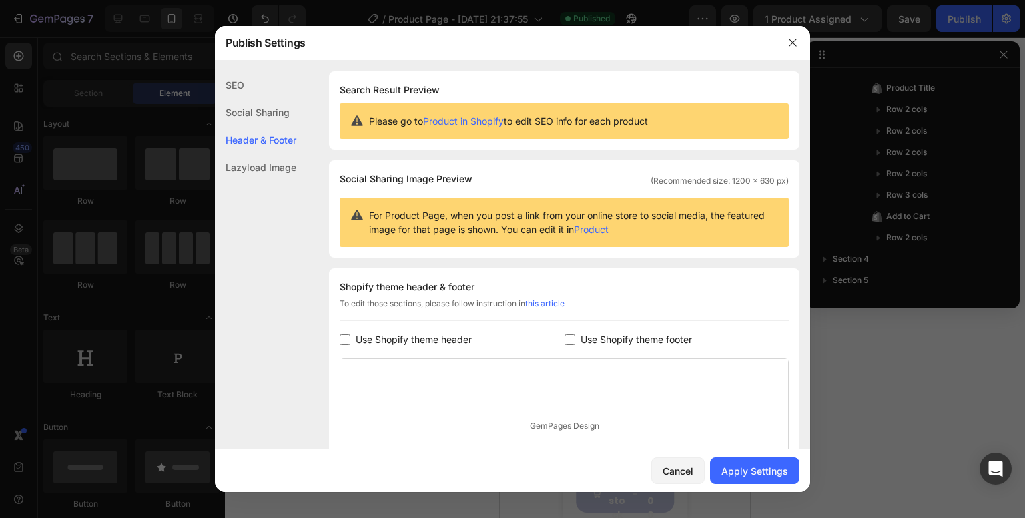
scroll to position [153, 0]
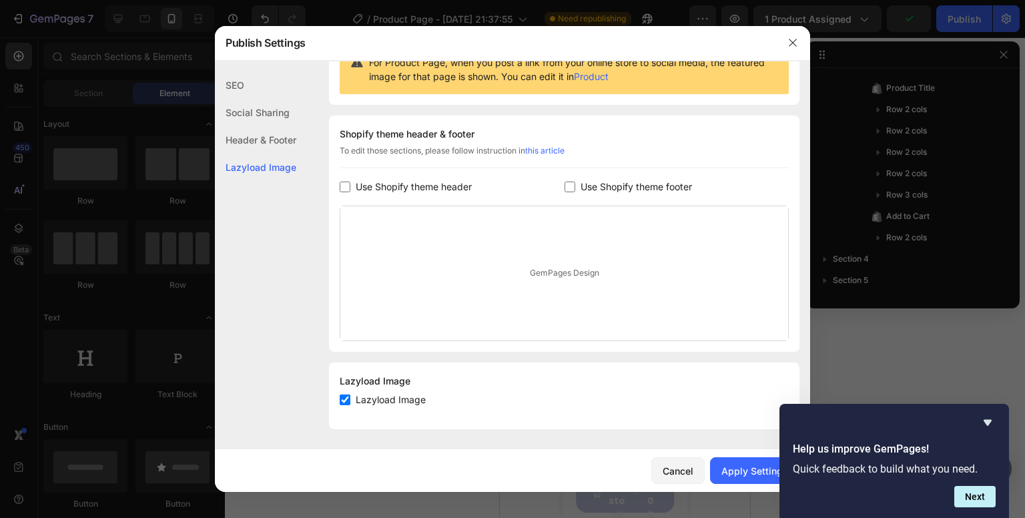
click at [372, 377] on div "Lazyload Image" at bounding box center [564, 381] width 449 height 16
click at [473, 404] on div "Lazyload Image" at bounding box center [564, 400] width 449 height 16
checkbox input "false"
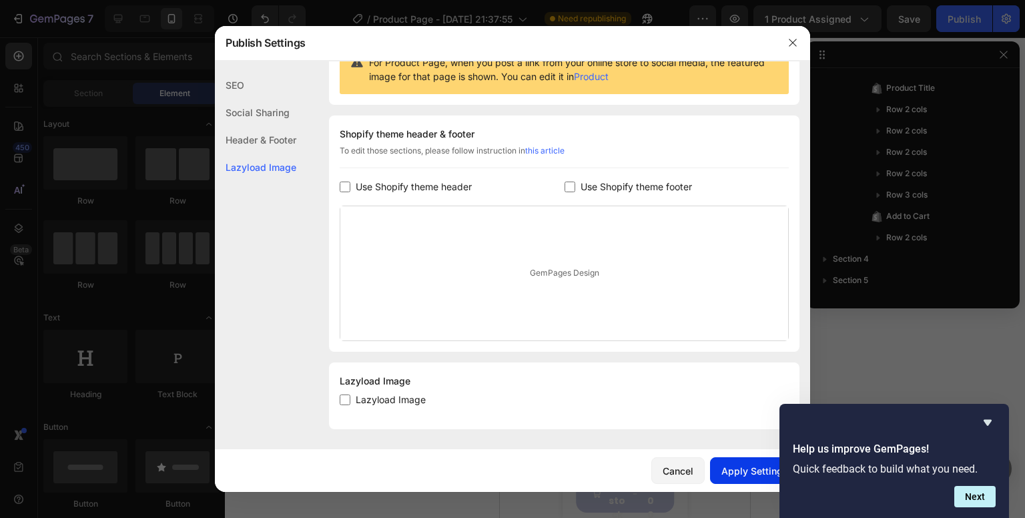
click at [747, 468] on div "Apply Settings" at bounding box center [754, 471] width 67 height 14
click at [987, 418] on icon "Hide survey" at bounding box center [988, 422] width 16 height 16
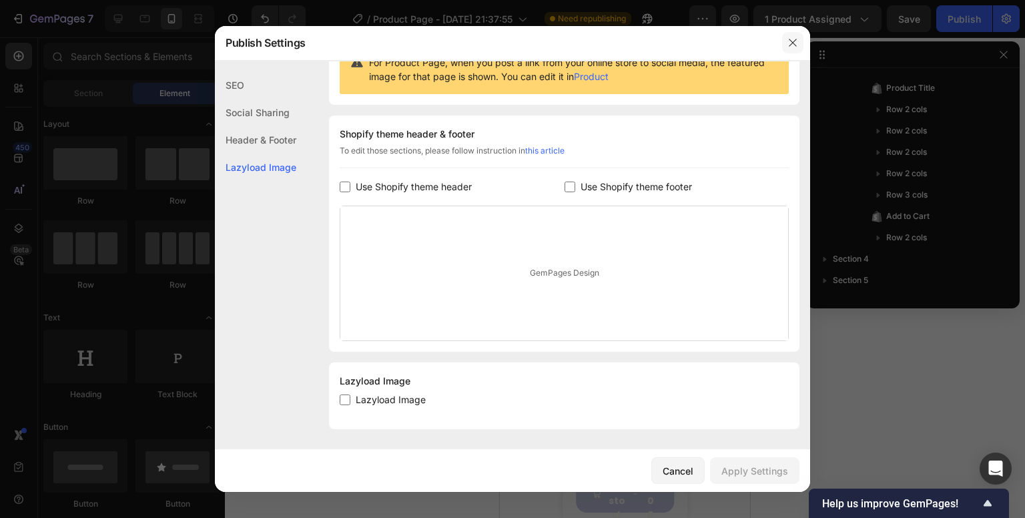
click at [802, 43] on button "button" at bounding box center [792, 42] width 21 height 21
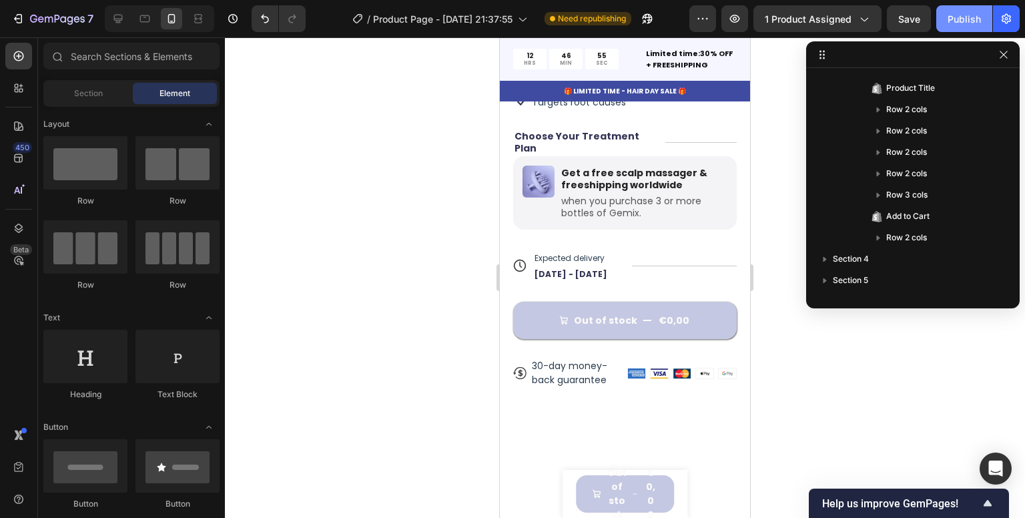
click at [969, 21] on div "Publish" at bounding box center [964, 19] width 33 height 14
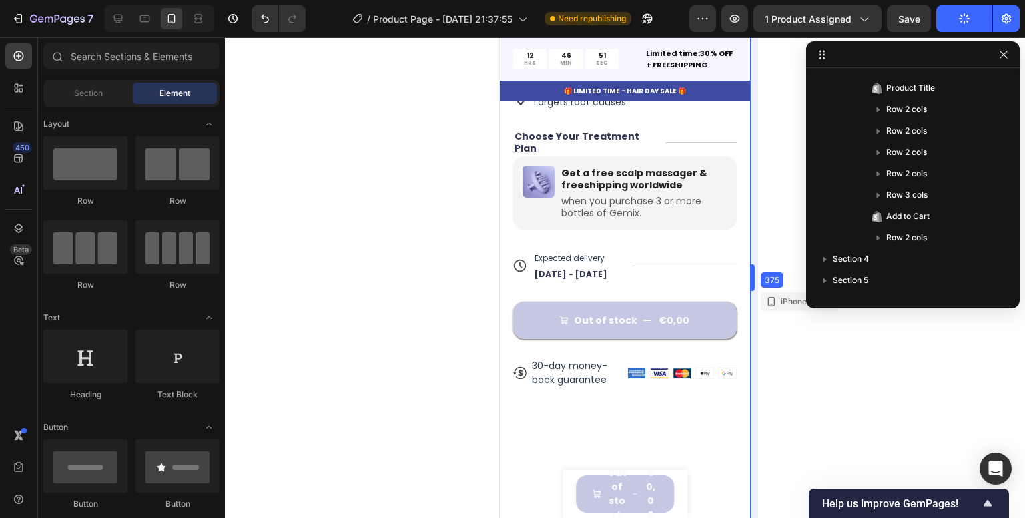
drag, startPoint x: 752, startPoint y: 115, endPoint x: 752, endPoint y: 139, distance: 24.0
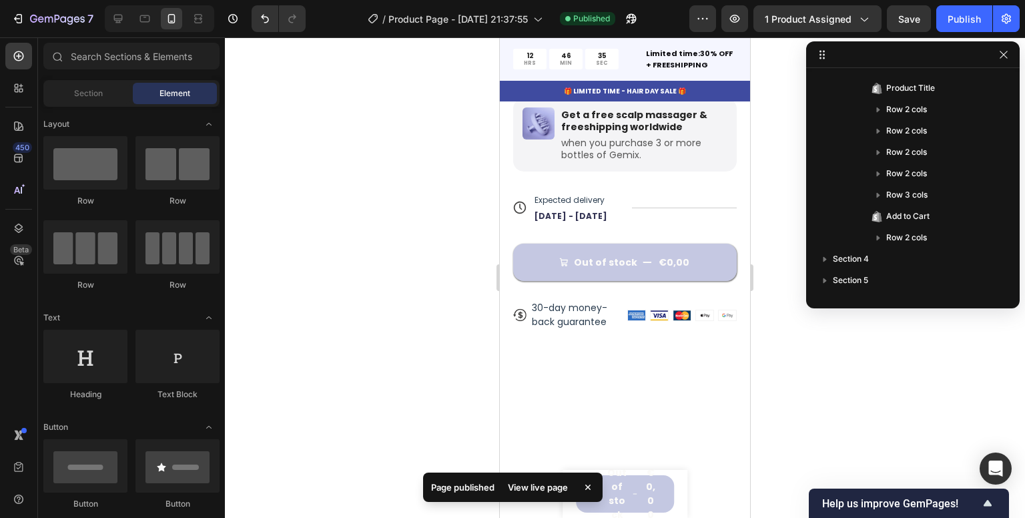
scroll to position [0, 0]
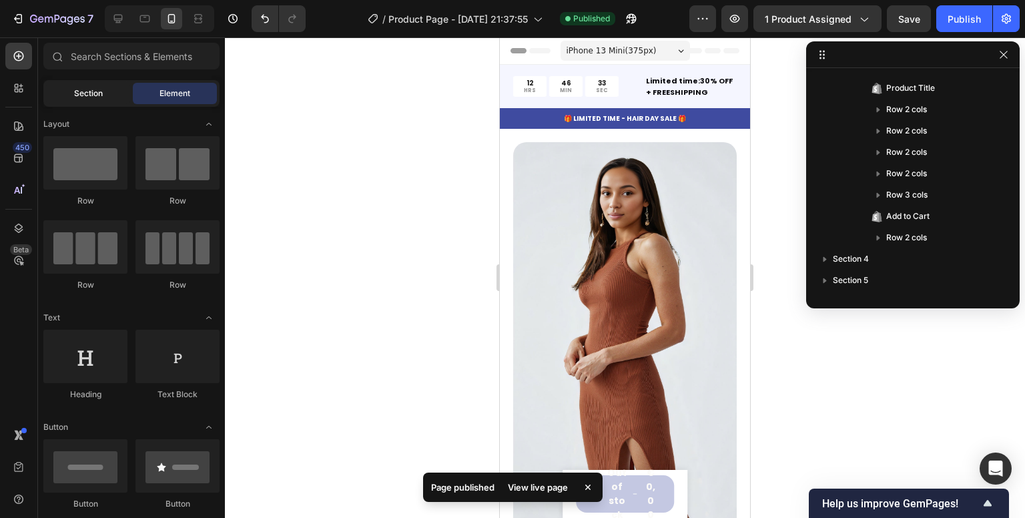
click at [101, 91] on span "Section" at bounding box center [88, 93] width 29 height 12
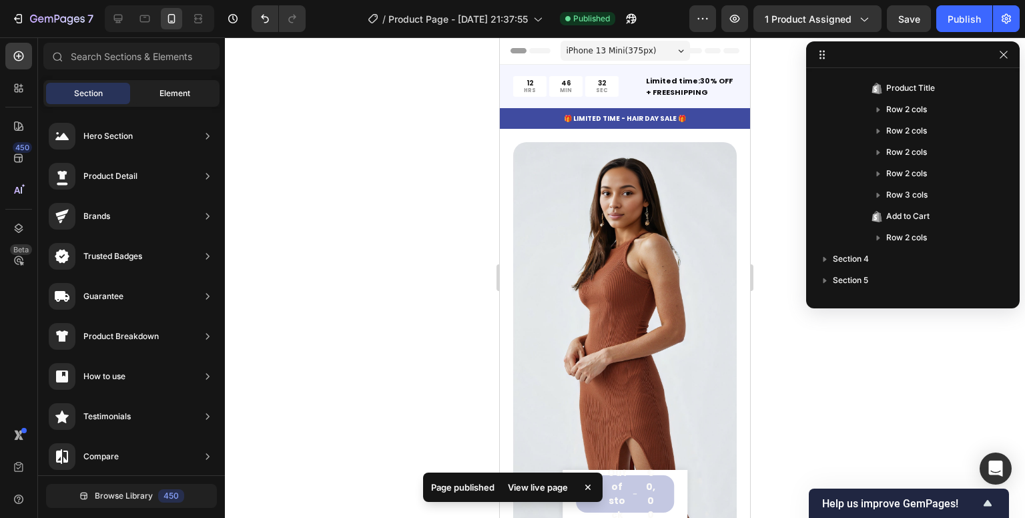
click at [162, 91] on span "Element" at bounding box center [175, 93] width 31 height 12
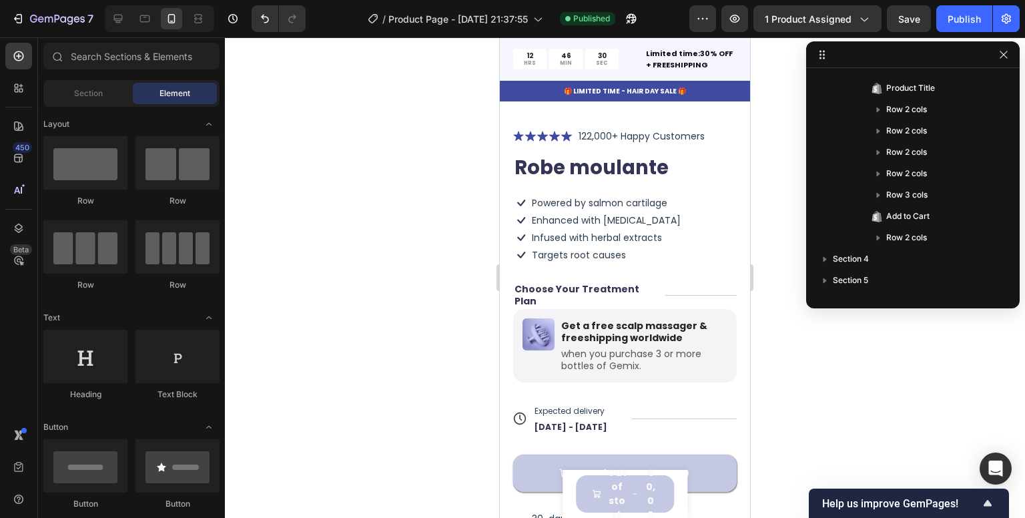
scroll to position [519, 0]
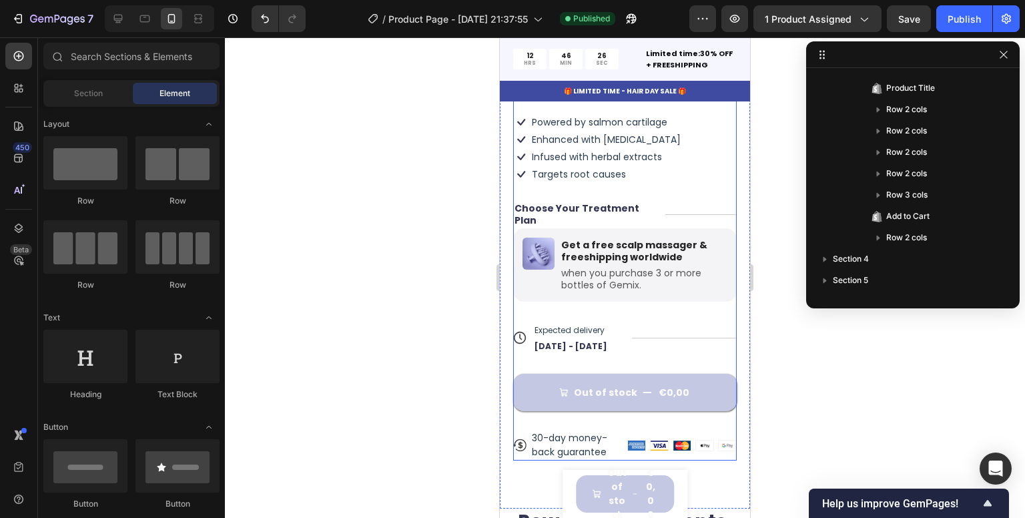
click at [585, 173] on div "Icon Icon Icon Icon Icon Icon List 122,000+ Happy Customers Text Block Row Robe…" at bounding box center [625, 254] width 224 height 414
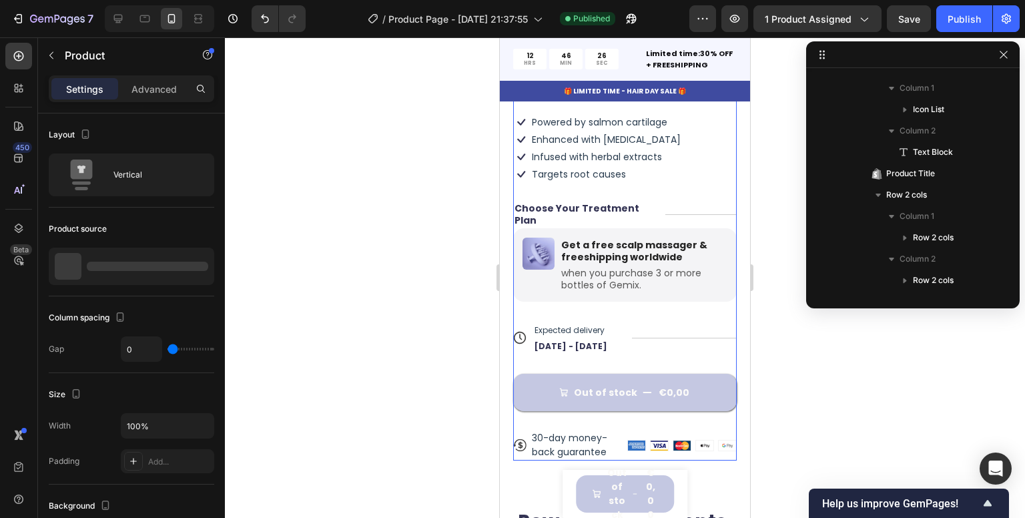
scroll to position [0, 0]
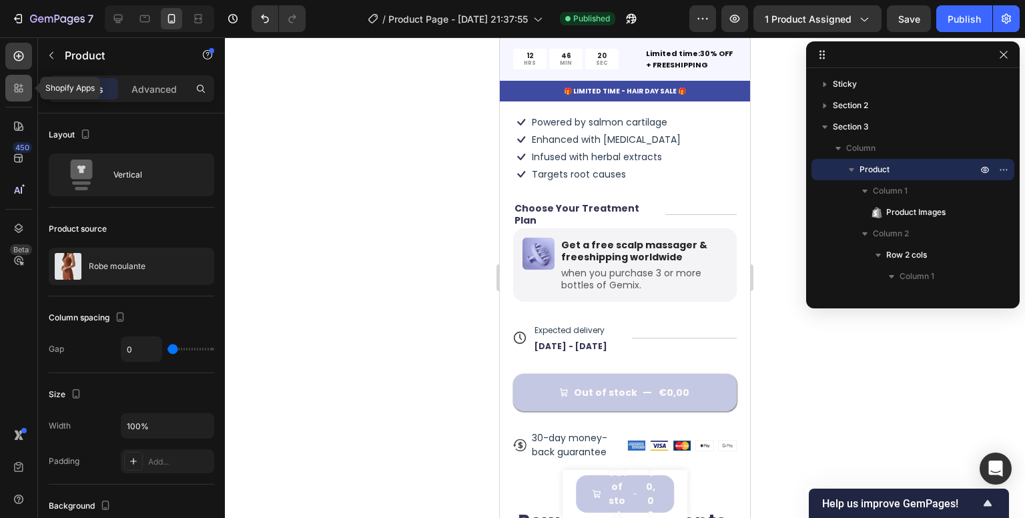
click at [21, 95] on div at bounding box center [18, 88] width 27 height 27
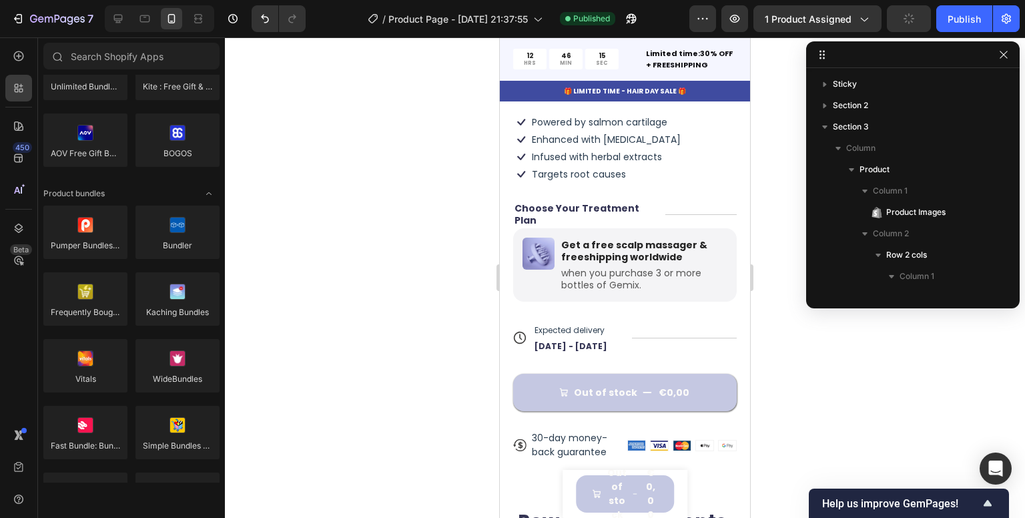
scroll to position [1022, 0]
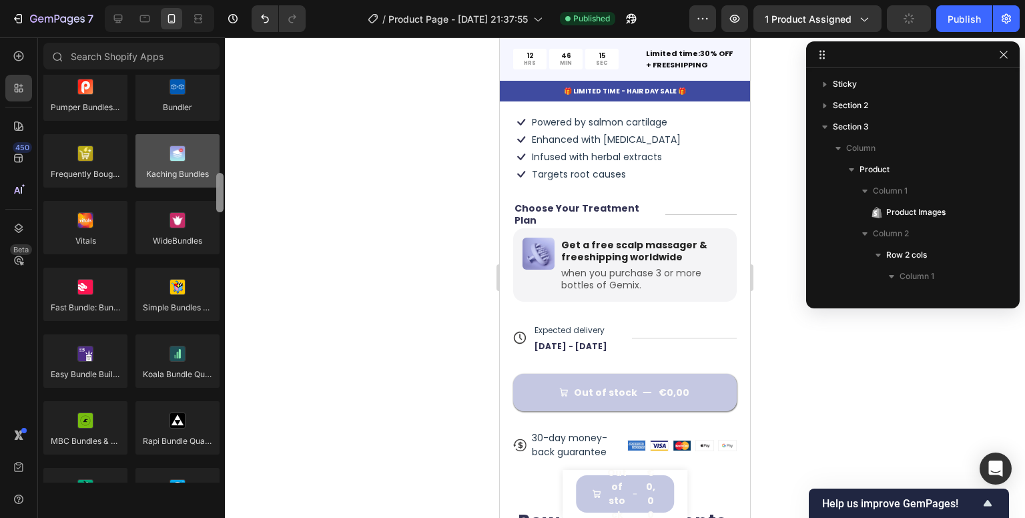
drag, startPoint x: 220, startPoint y: 107, endPoint x: 192, endPoint y: 169, distance: 67.2
click at [215, 206] on div at bounding box center [220, 279] width 10 height 408
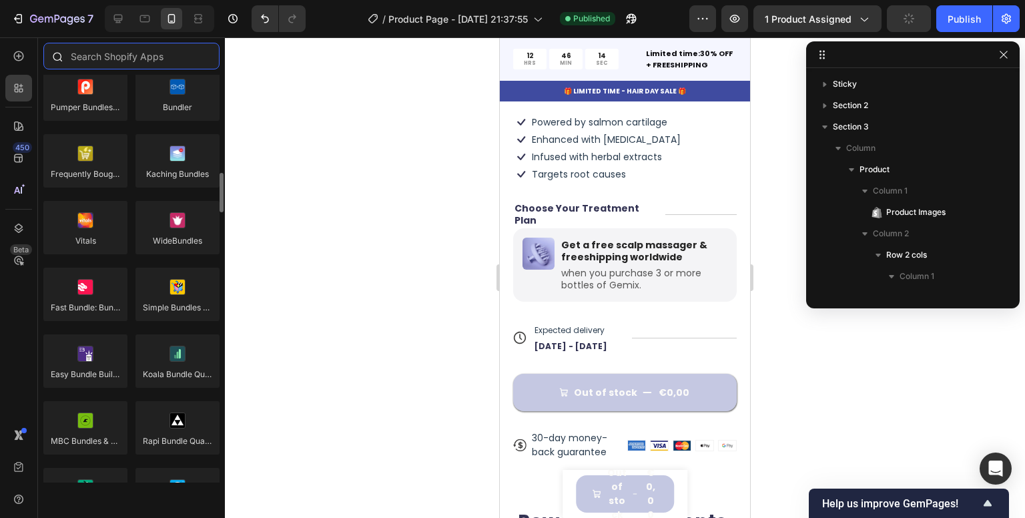
click at [160, 65] on input "text" at bounding box center [131, 56] width 176 height 27
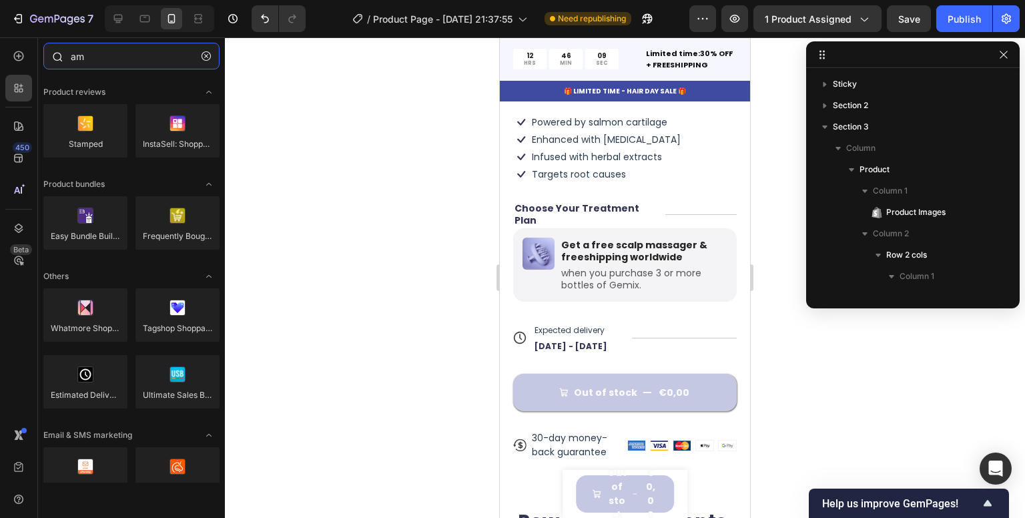
type input "a"
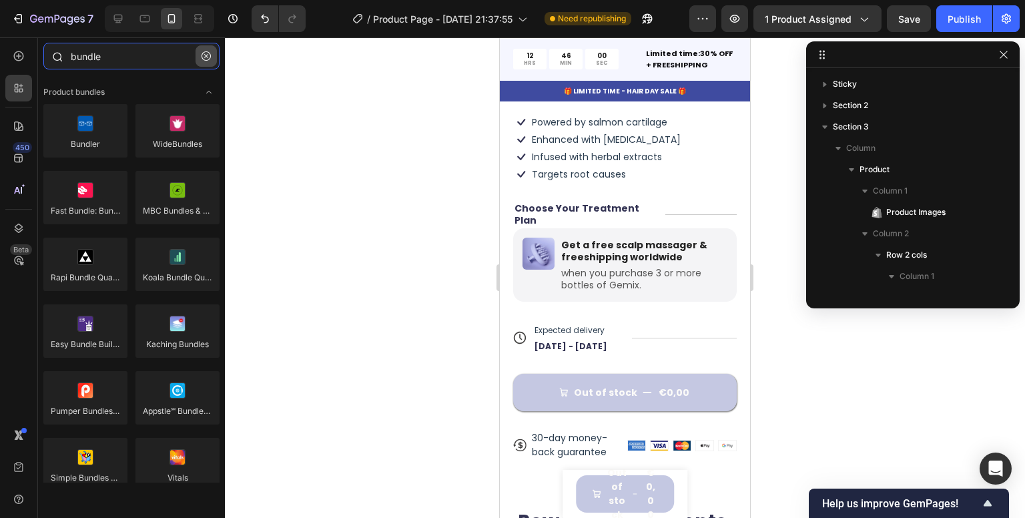
type input "bundle"
drag, startPoint x: 208, startPoint y: 62, endPoint x: 23, endPoint y: 106, distance: 190.0
click at [208, 62] on button "button" at bounding box center [206, 55] width 21 height 21
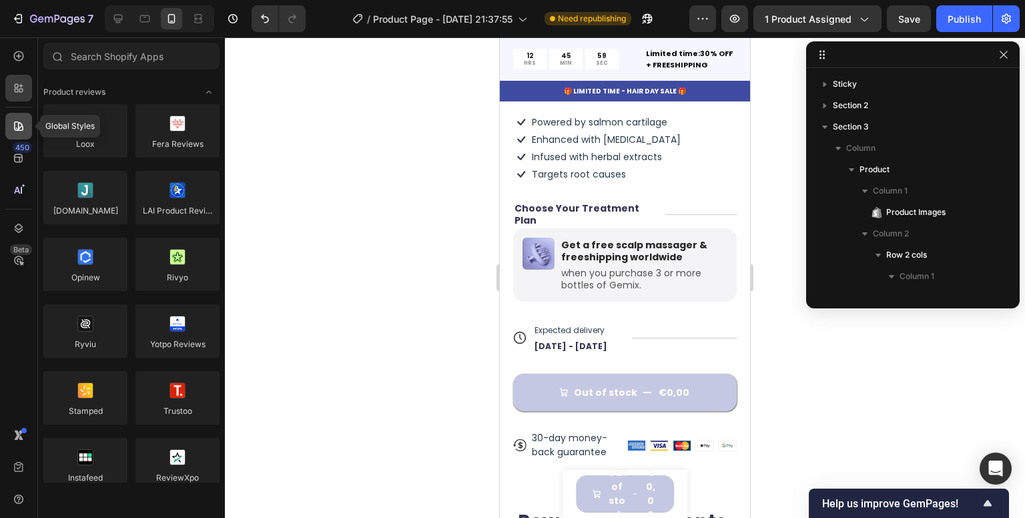
click at [18, 125] on icon at bounding box center [18, 125] width 9 height 9
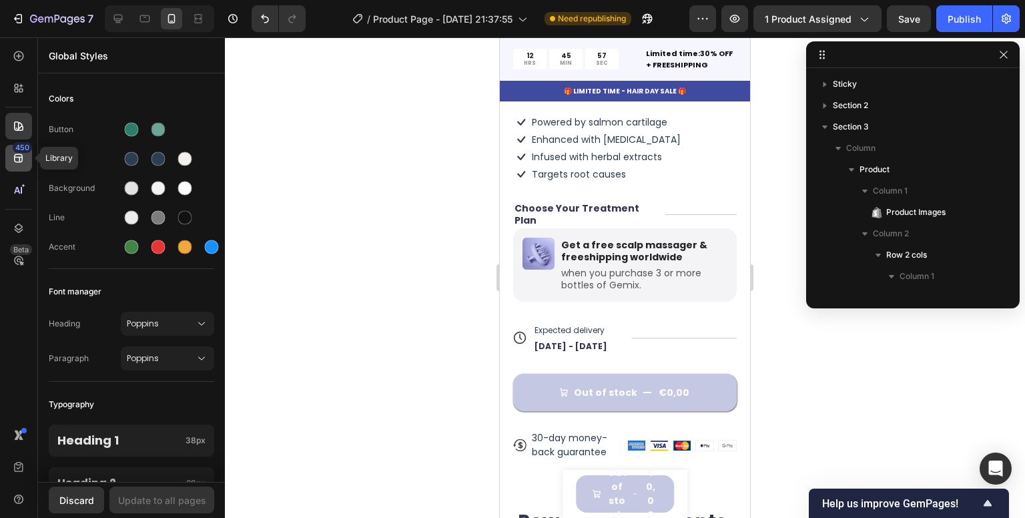
click at [23, 155] on icon at bounding box center [18, 157] width 13 height 13
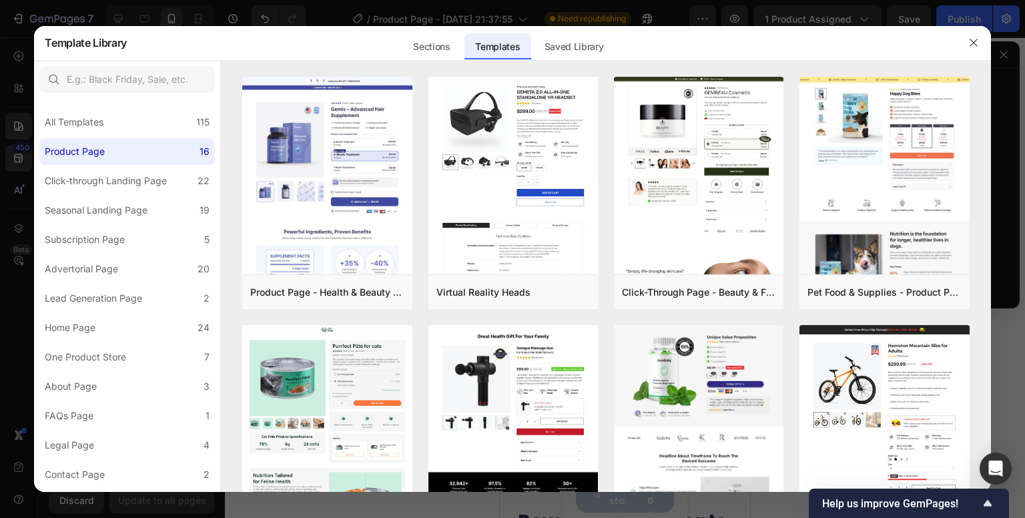
click at [21, 185] on div at bounding box center [512, 259] width 1025 height 518
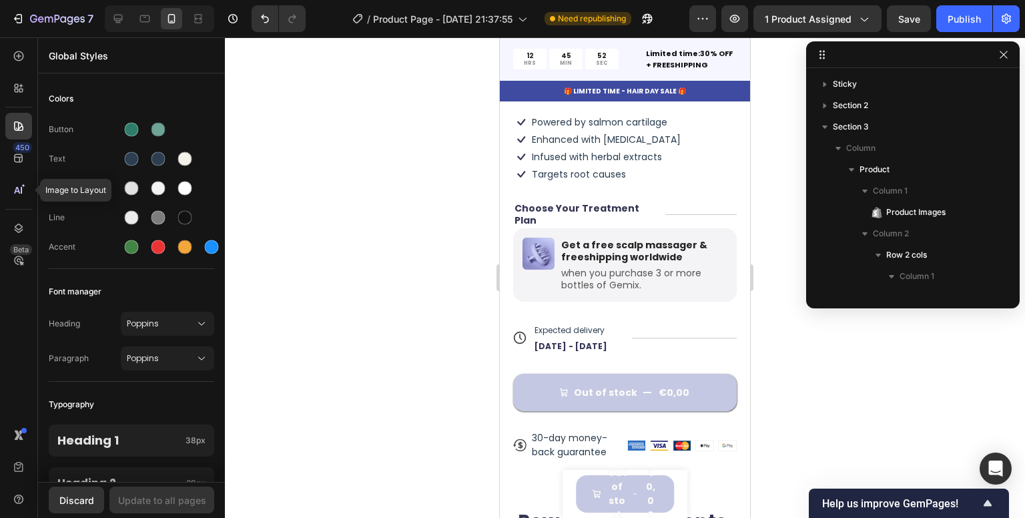
click at [21, 185] on icon at bounding box center [23, 186] width 4 height 4
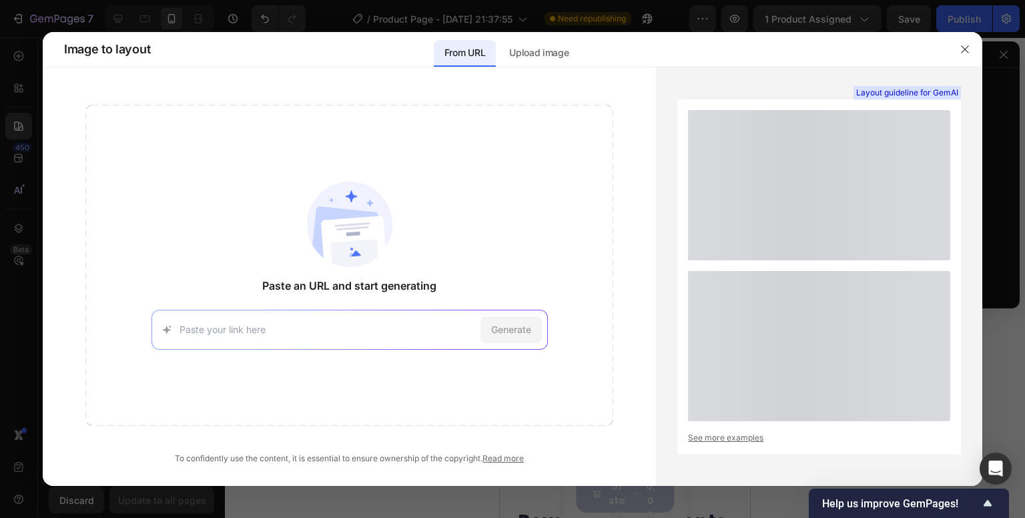
click at [21, 185] on div at bounding box center [512, 259] width 1025 height 518
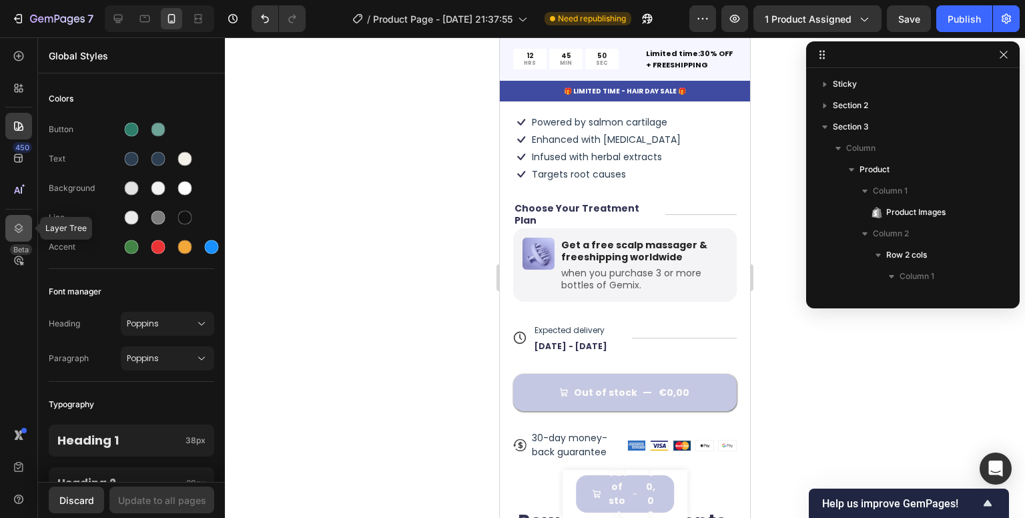
click at [12, 218] on div at bounding box center [18, 228] width 27 height 27
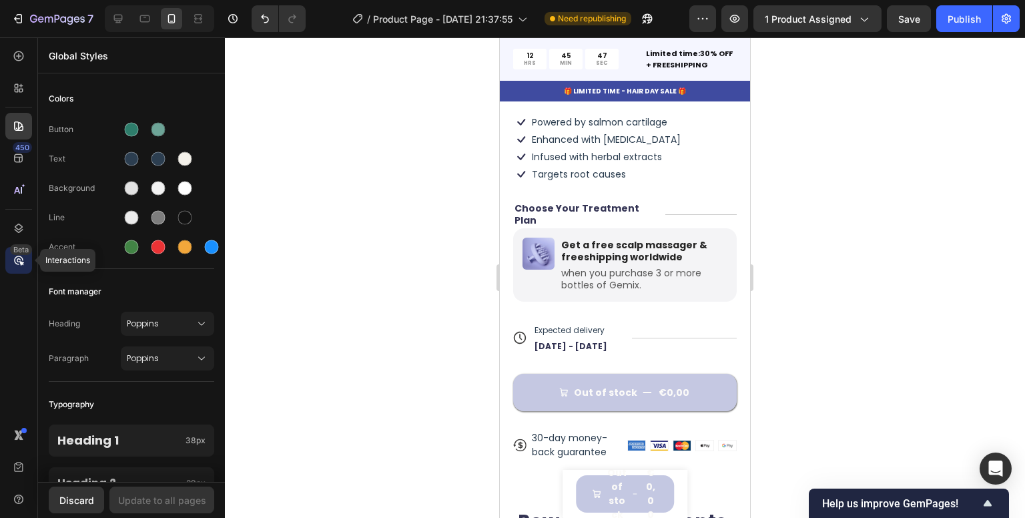
click at [25, 268] on div "Beta" at bounding box center [18, 260] width 27 height 27
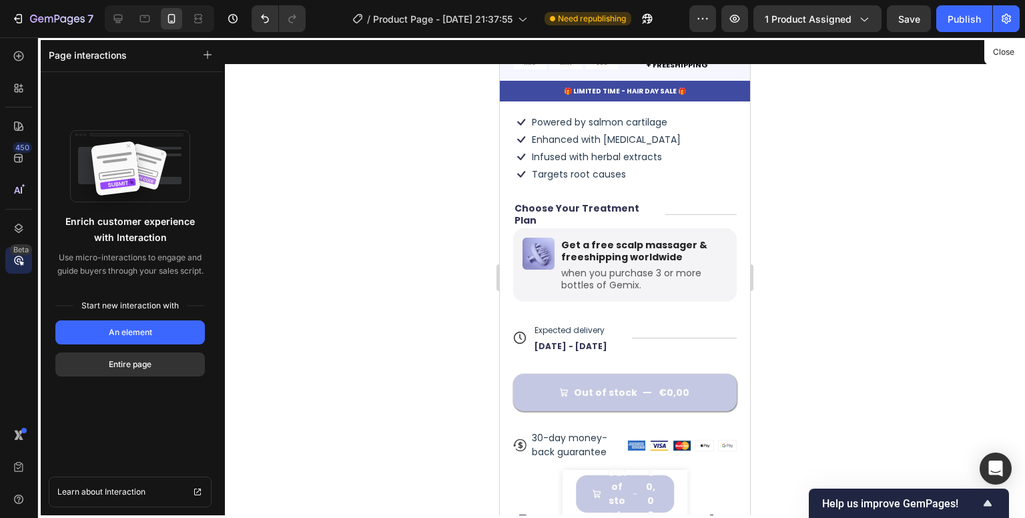
click at [24, 266] on icon at bounding box center [18, 260] width 13 height 13
click at [23, 115] on div at bounding box center [18, 126] width 27 height 27
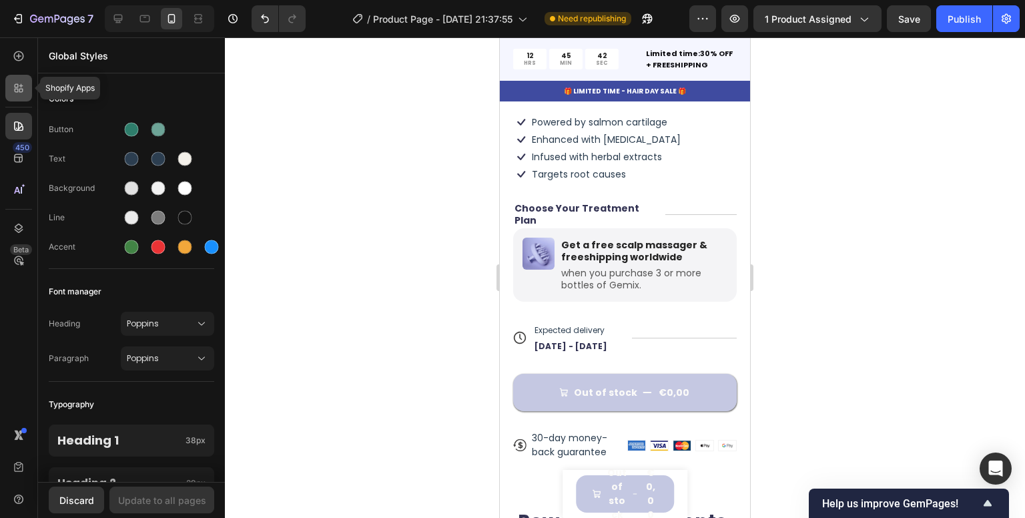
click at [17, 84] on icon at bounding box center [17, 86] width 4 height 4
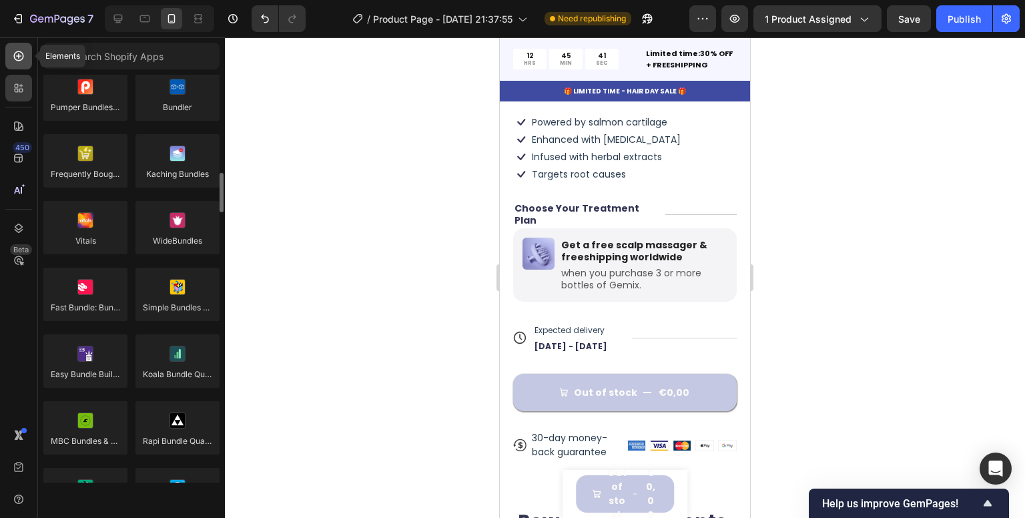
click at [28, 55] on div at bounding box center [18, 56] width 27 height 27
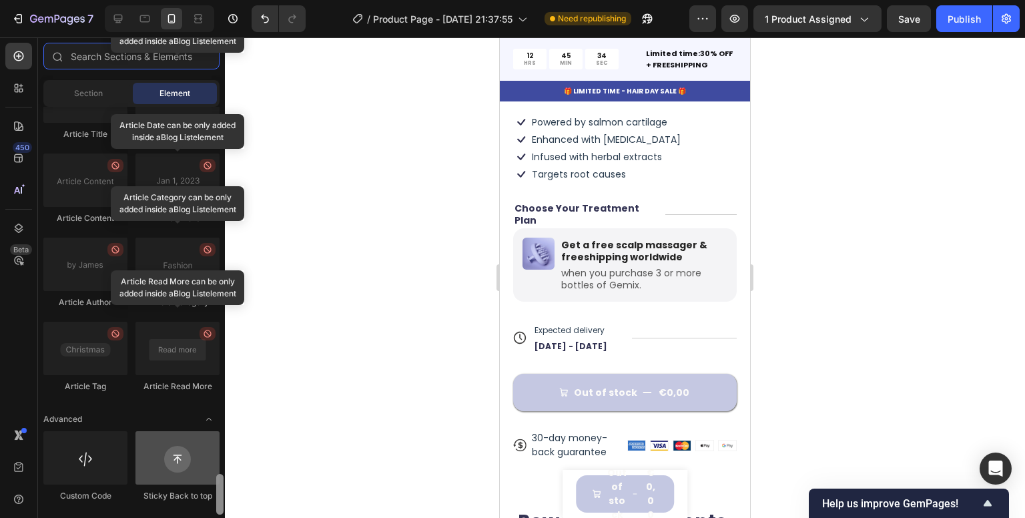
drag, startPoint x: 218, startPoint y: 228, endPoint x: 208, endPoint y: 487, distance: 259.8
click at [208, 489] on div "Layout Row Row Row Row Text Heading Text Block Button Button Button Media Image…" at bounding box center [131, 311] width 187 height 408
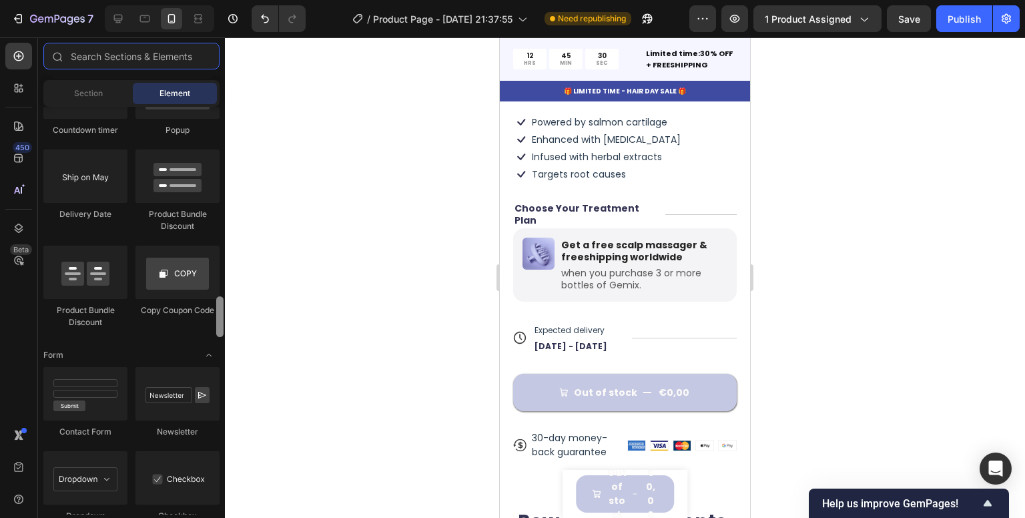
scroll to position [2800, 0]
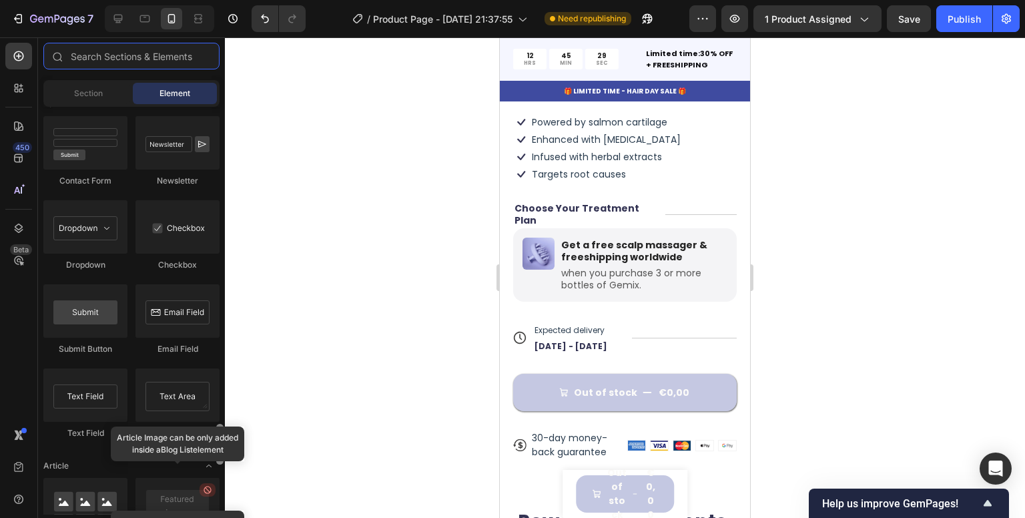
drag, startPoint x: 223, startPoint y: 480, endPoint x: 238, endPoint y: 389, distance: 91.9
click at [237, 0] on div "7 Version history / Product Page - Sep 28, 21:37:55 Need republishing Preview 1…" at bounding box center [512, 0] width 1025 height 0
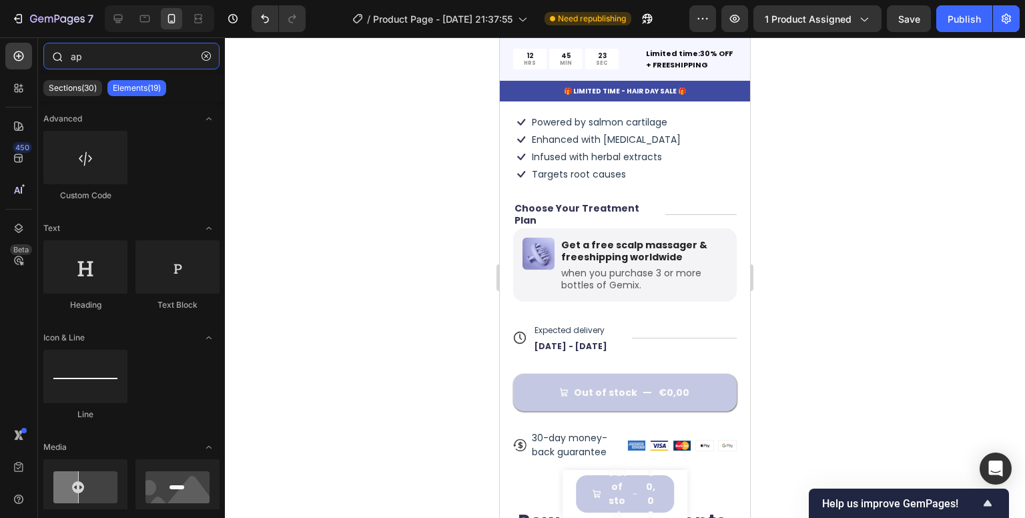
type input "a"
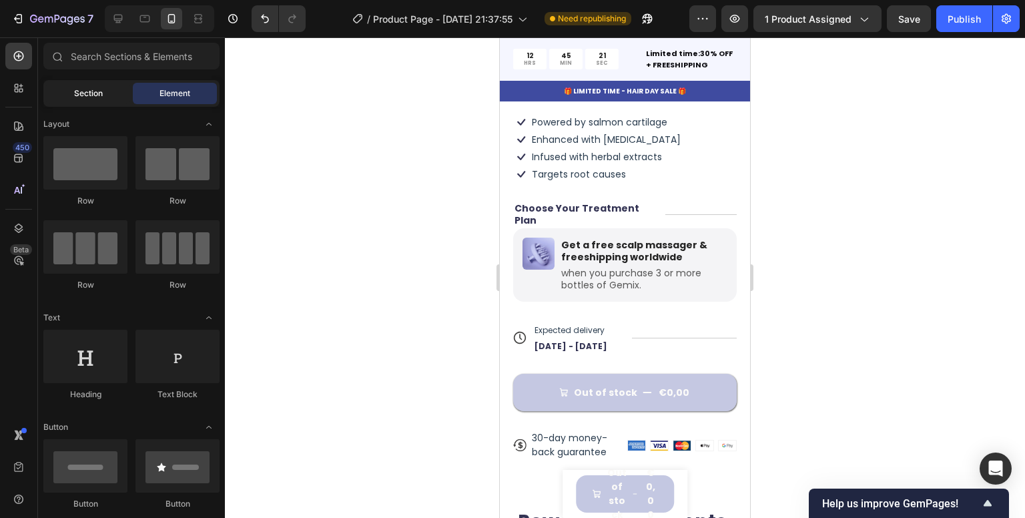
click at [119, 99] on div "Section" at bounding box center [88, 93] width 84 height 21
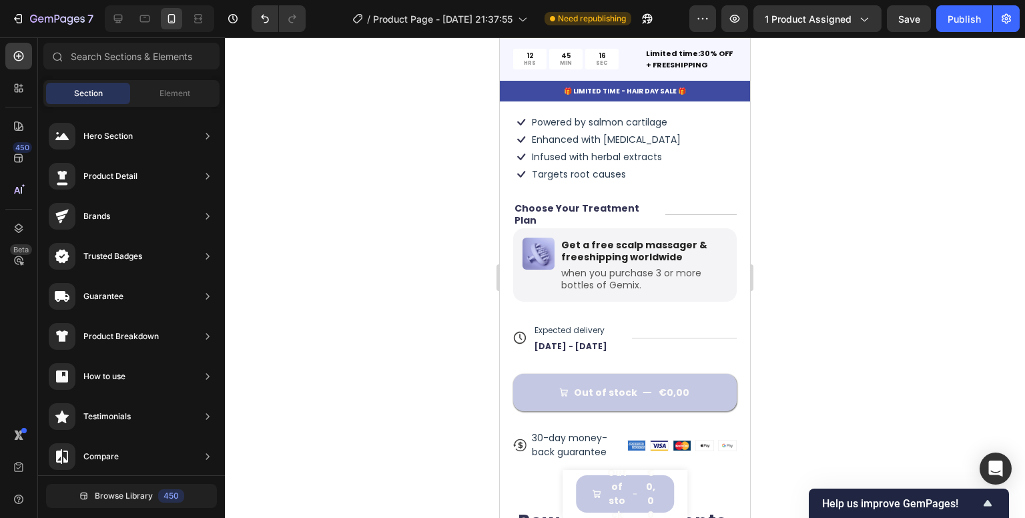
scroll to position [0, 0]
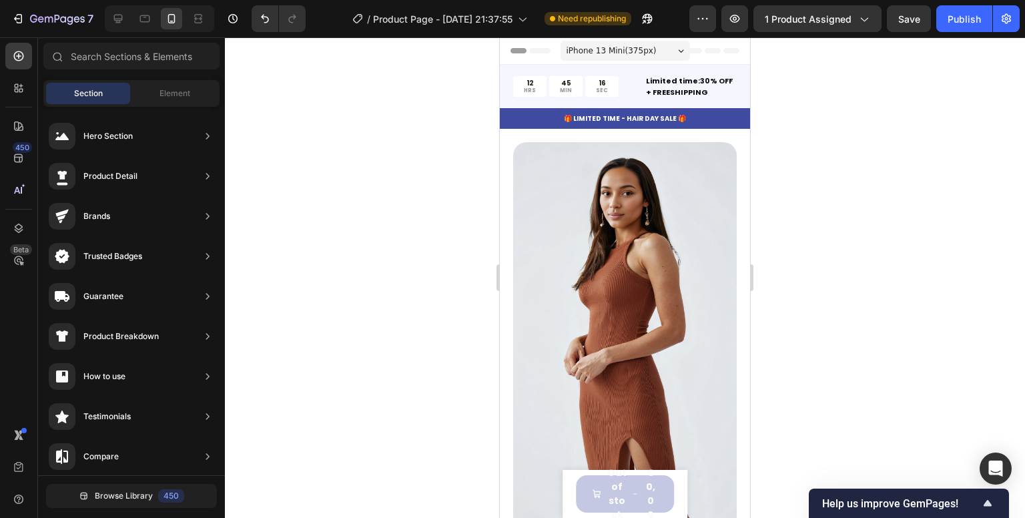
drag, startPoint x: 745, startPoint y: 119, endPoint x: 1250, endPoint y: 99, distance: 504.9
click at [956, 21] on div "Publish" at bounding box center [964, 19] width 33 height 14
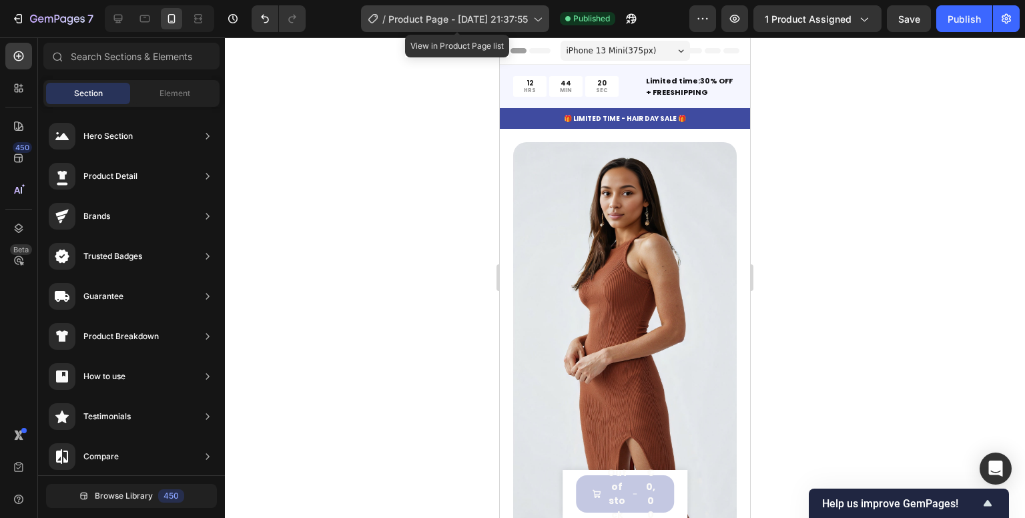
click at [521, 22] on span "Product Page - Sep 28, 21:37:55" at bounding box center [457, 19] width 139 height 14
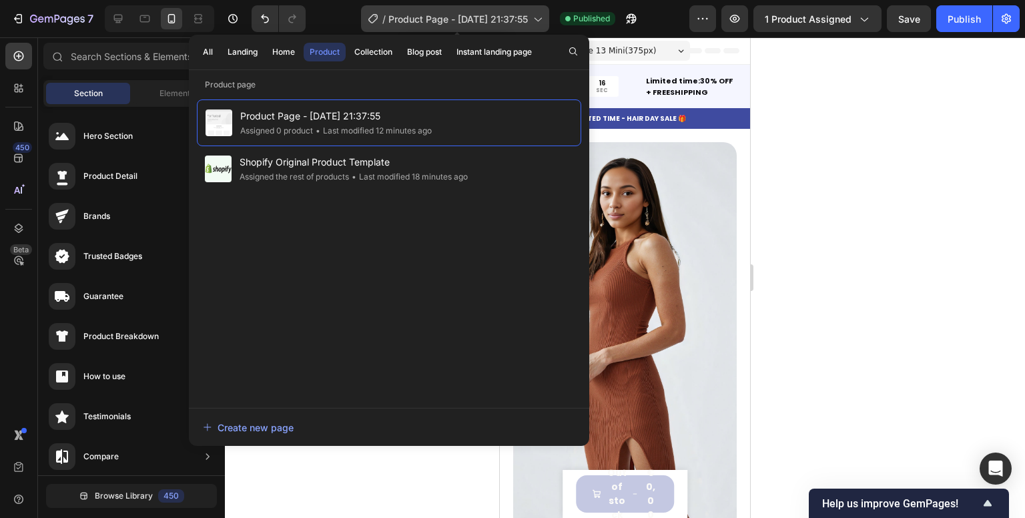
click at [528, 22] on span "Product Page - Sep 28, 21:37:55" at bounding box center [457, 19] width 139 height 14
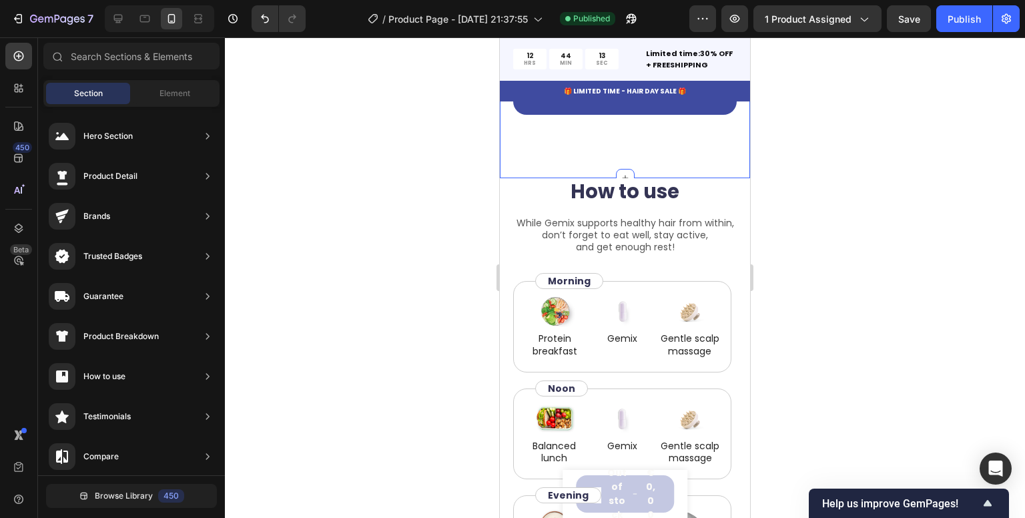
scroll to position [2102, 0]
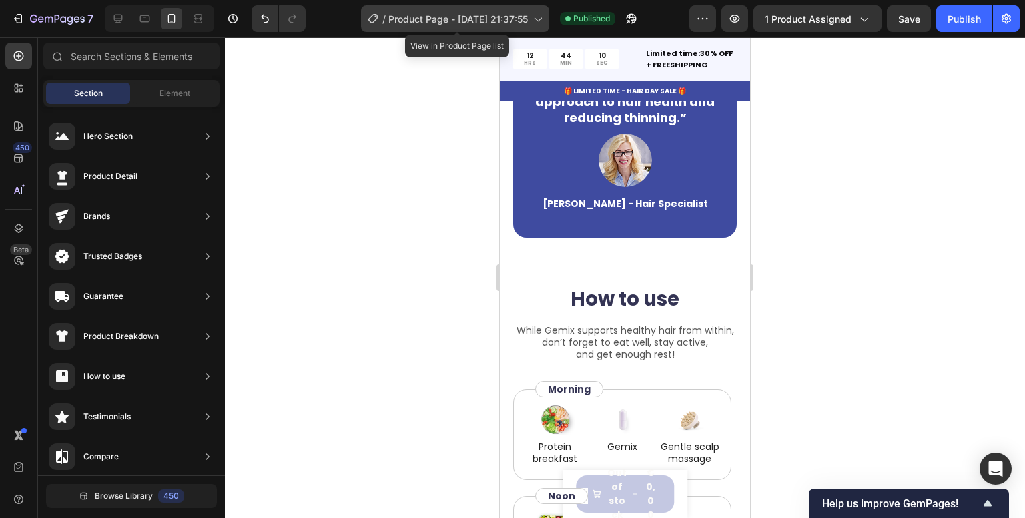
click at [534, 21] on icon at bounding box center [537, 18] width 13 height 13
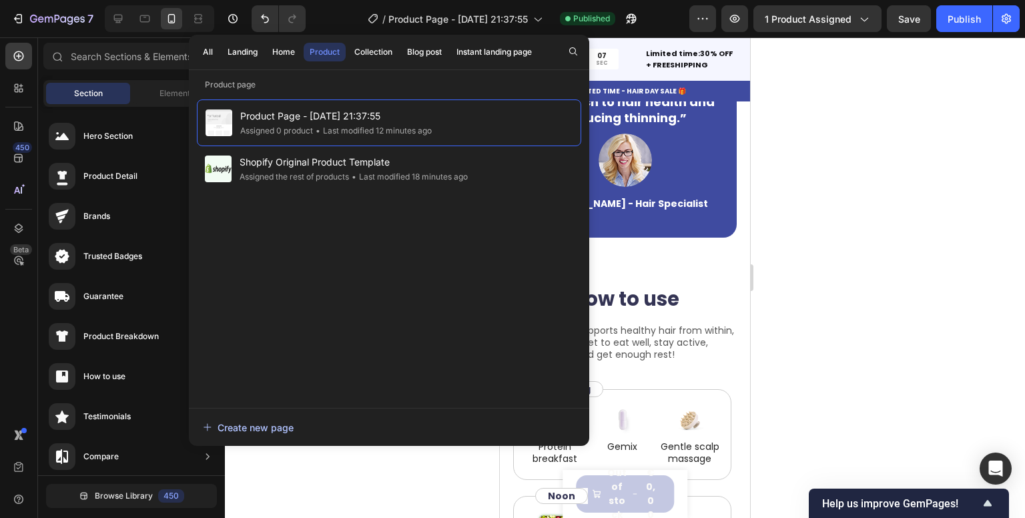
click at [320, 424] on button "Create new page" at bounding box center [389, 427] width 374 height 27
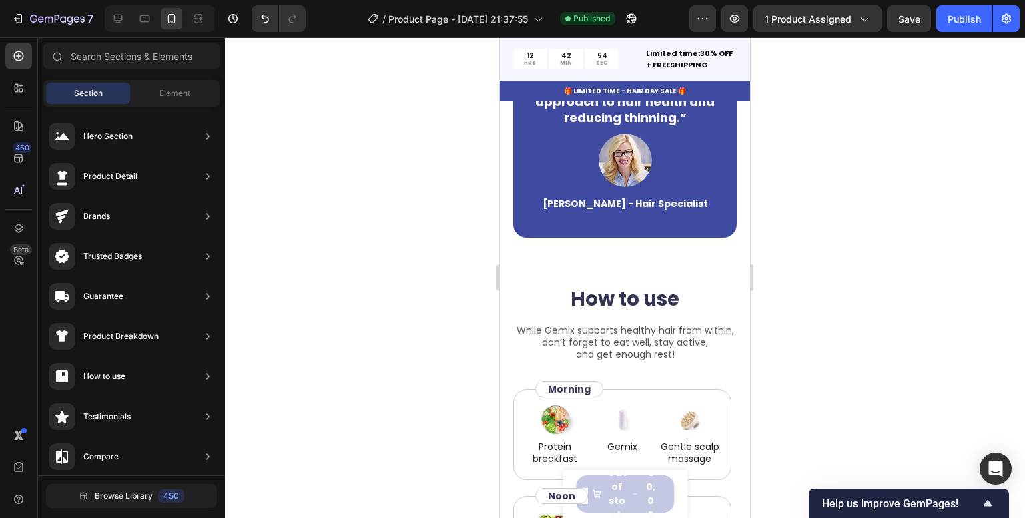
click at [795, 129] on div at bounding box center [625, 277] width 800 height 481
